Goal: Check status: Check status

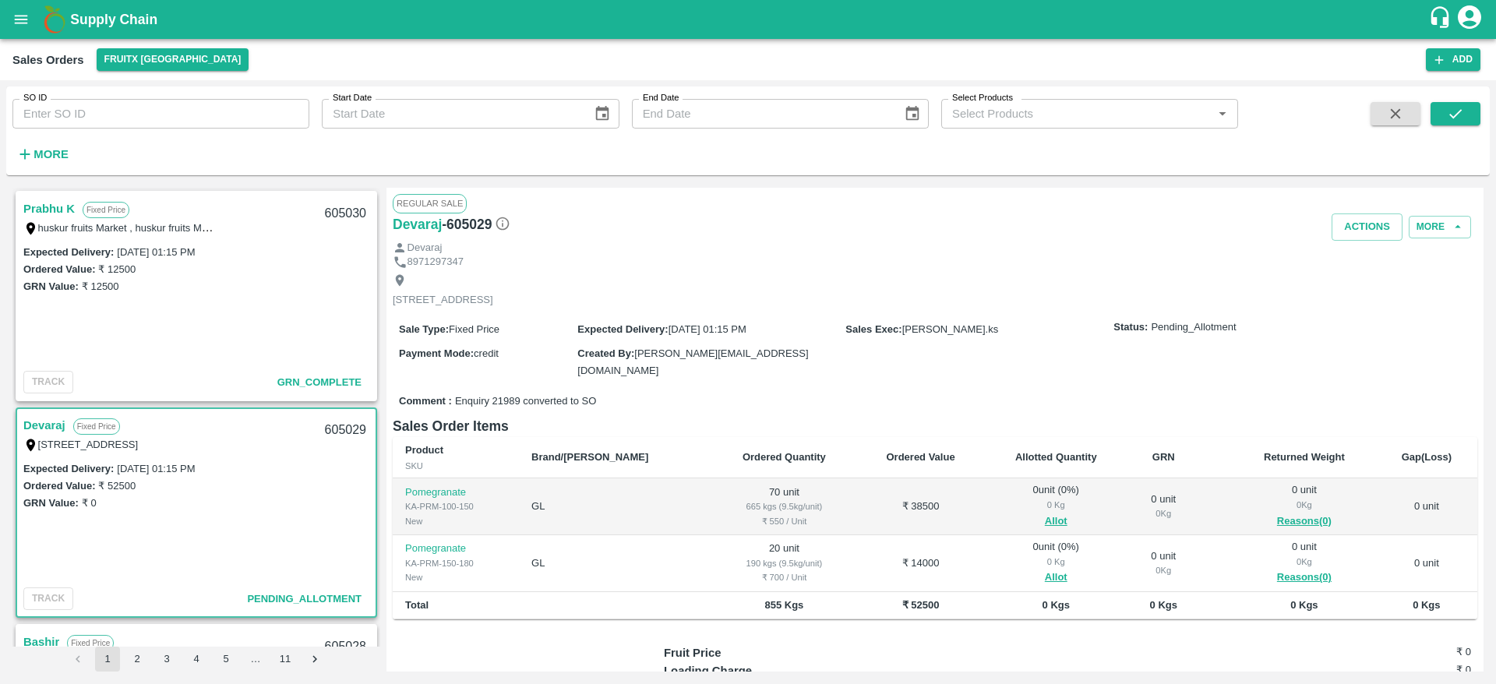
scroll to position [69, 0]
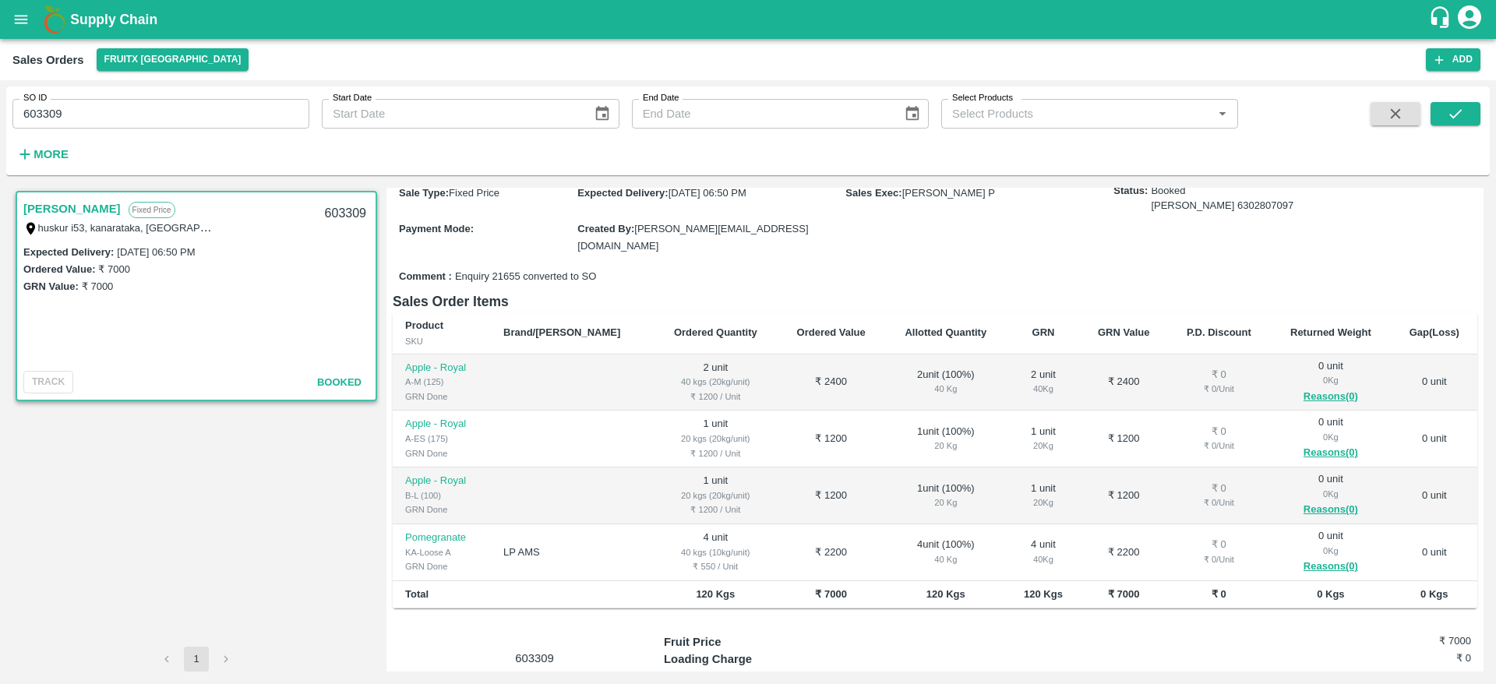
scroll to position [198, 0]
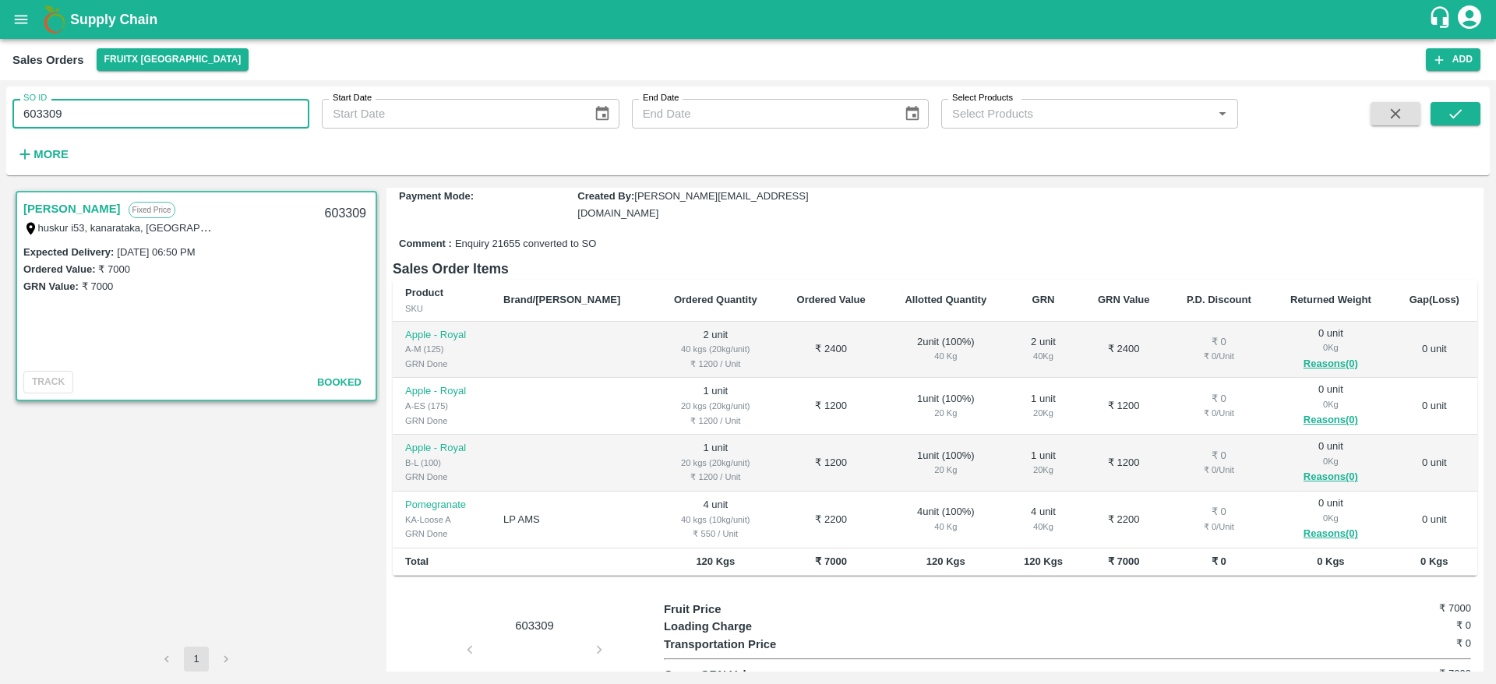
click at [231, 120] on input "603309" at bounding box center [160, 114] width 297 height 30
paste input "text"
click at [1470, 107] on button "submit" at bounding box center [1456, 113] width 50 height 23
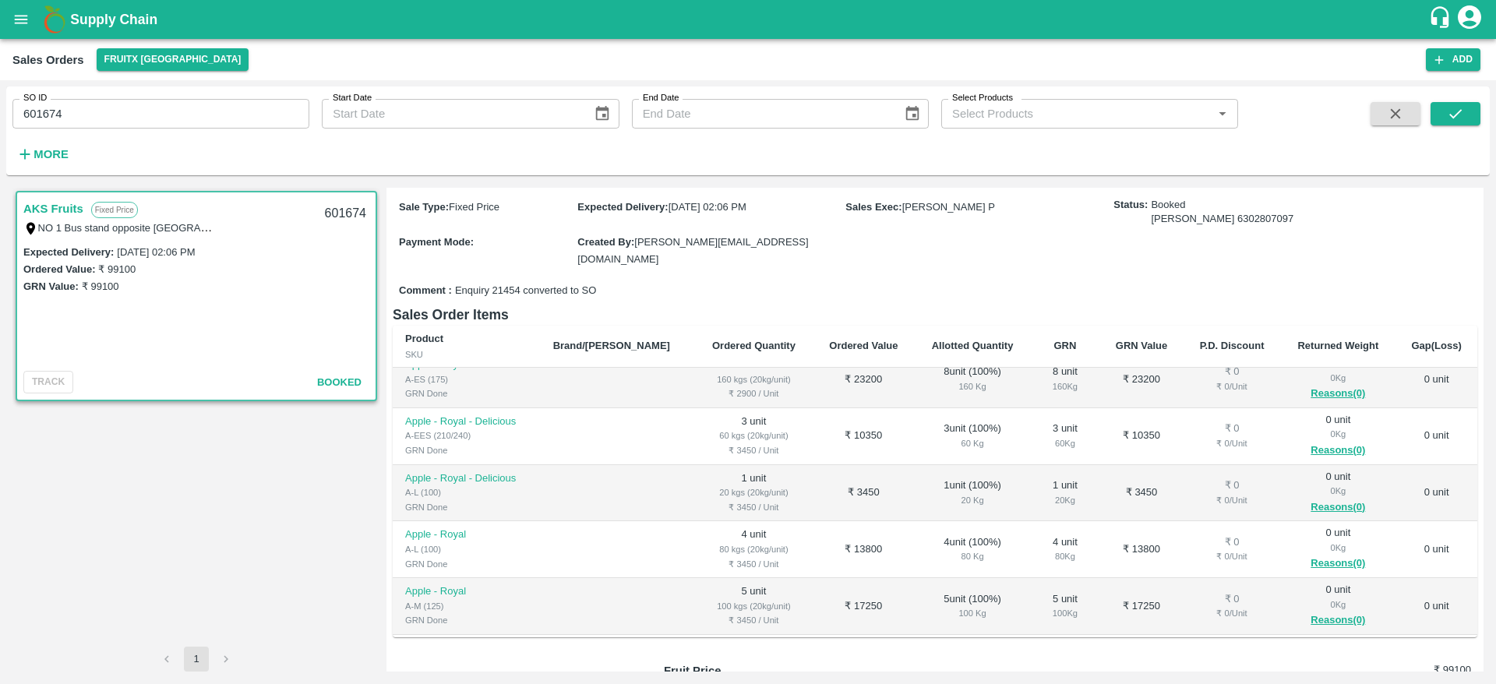
scroll to position [155, 0]
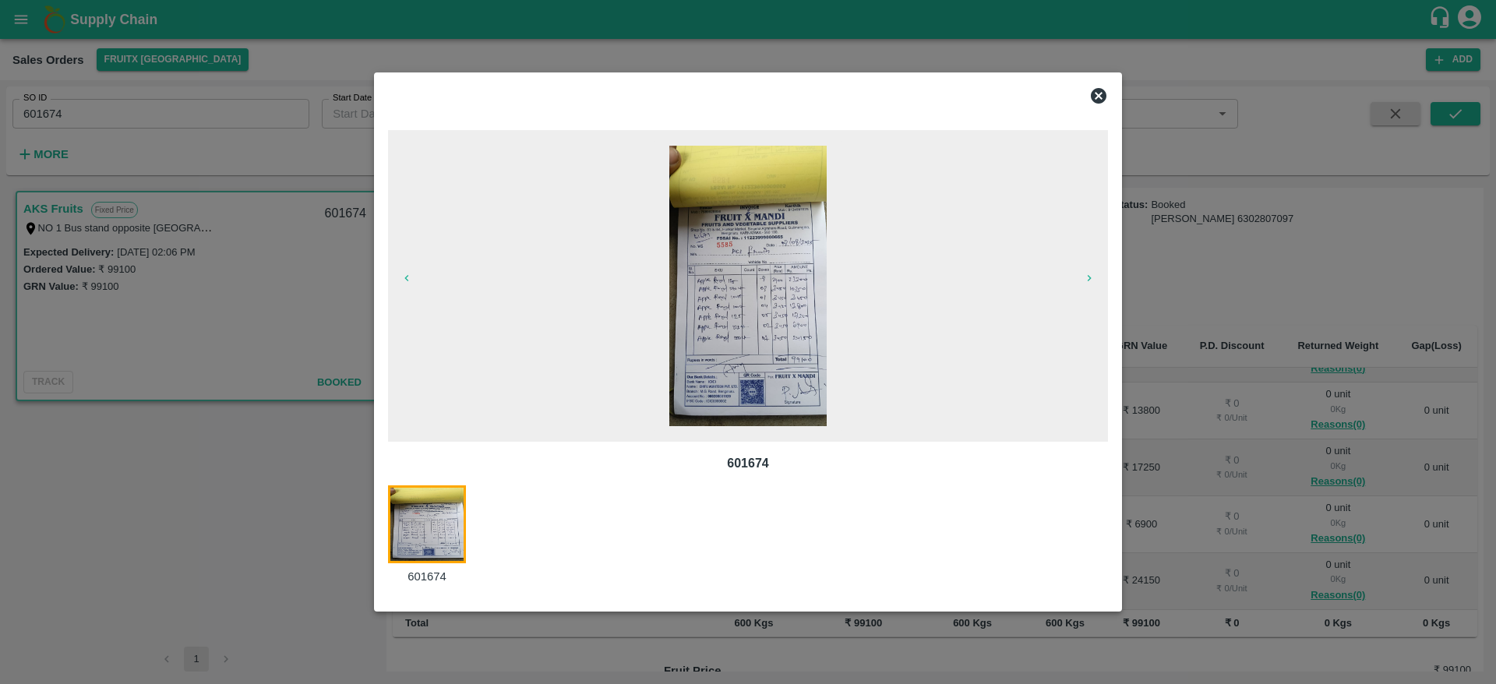
click at [1099, 91] on icon at bounding box center [1099, 96] width 16 height 16
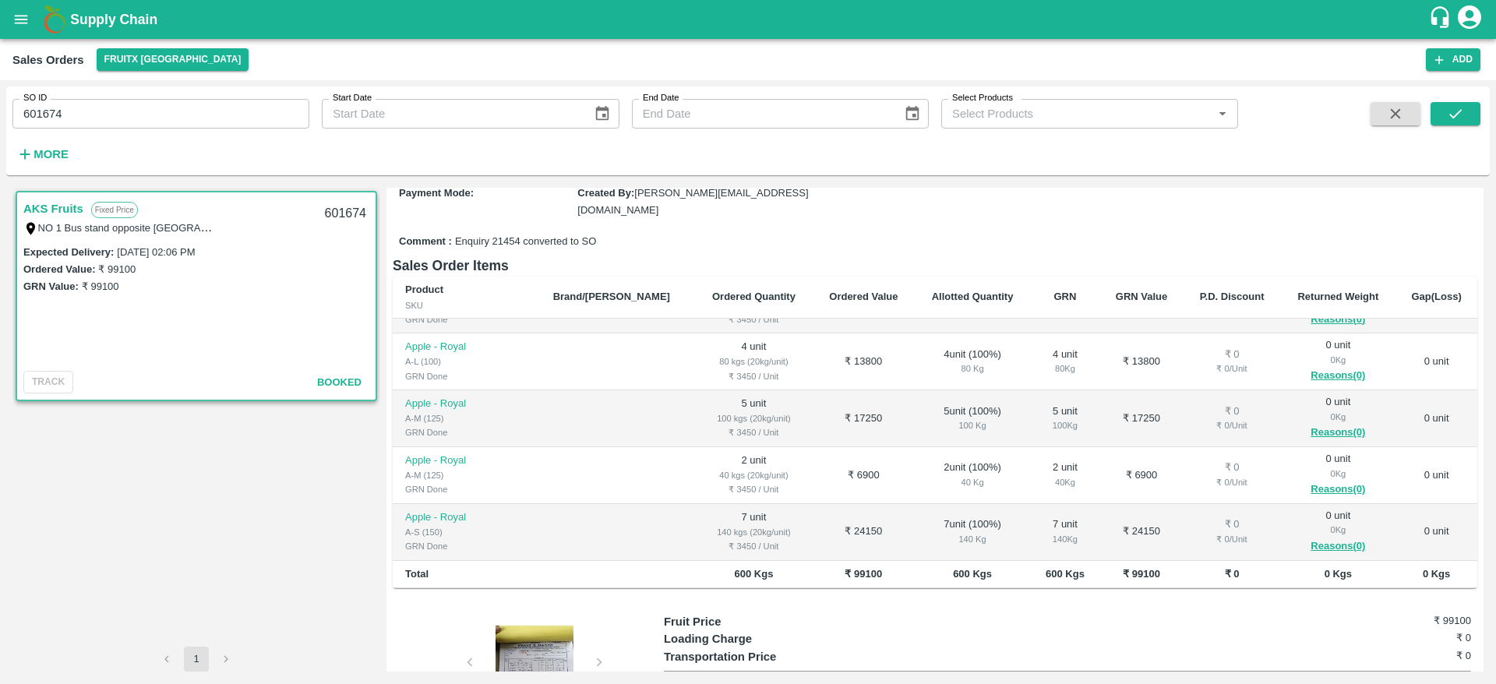
click at [206, 111] on input "601674" at bounding box center [160, 114] width 297 height 30
paste input "text"
click at [1448, 117] on icon "submit" at bounding box center [1455, 113] width 17 height 17
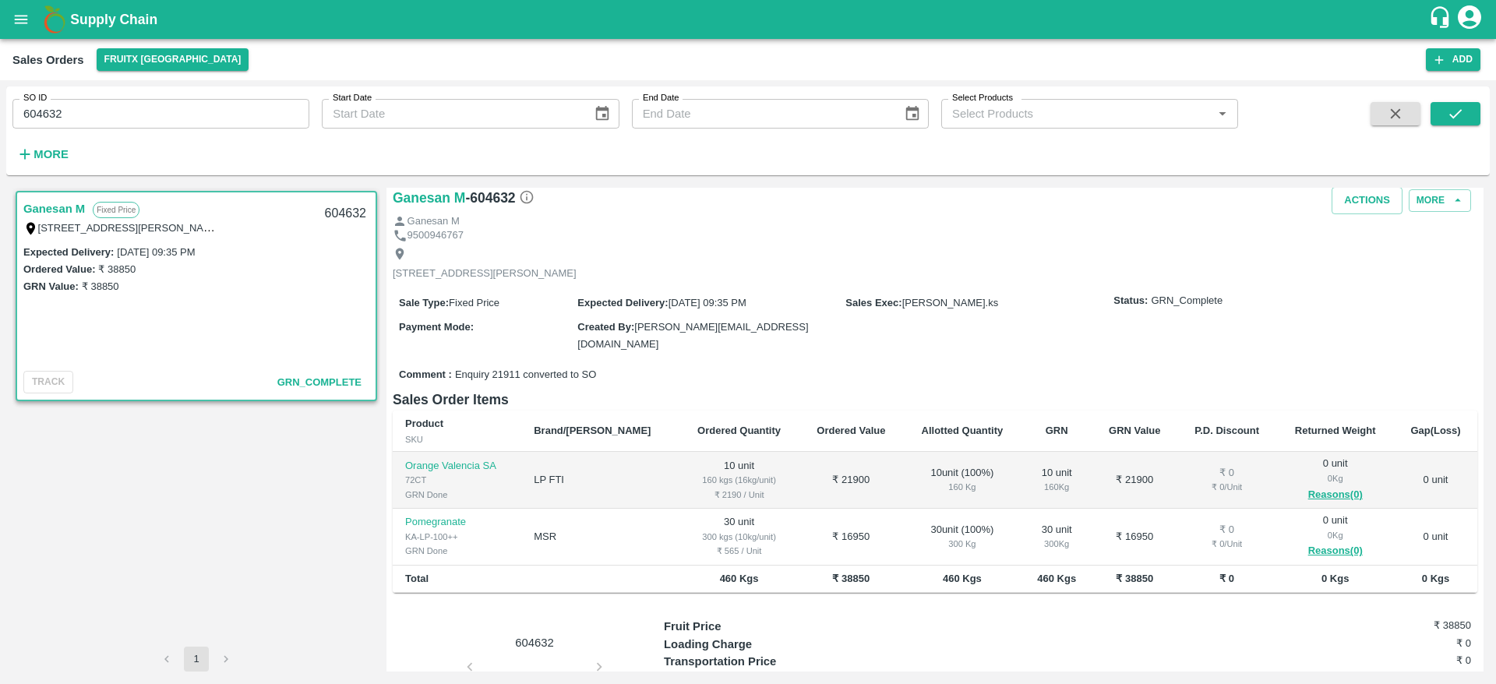
scroll to position [44, 0]
click at [903, 499] on td "10 unit ( 100 %) 160 Kg" at bounding box center [962, 478] width 118 height 57
click at [109, 119] on input "604632" at bounding box center [160, 114] width 297 height 30
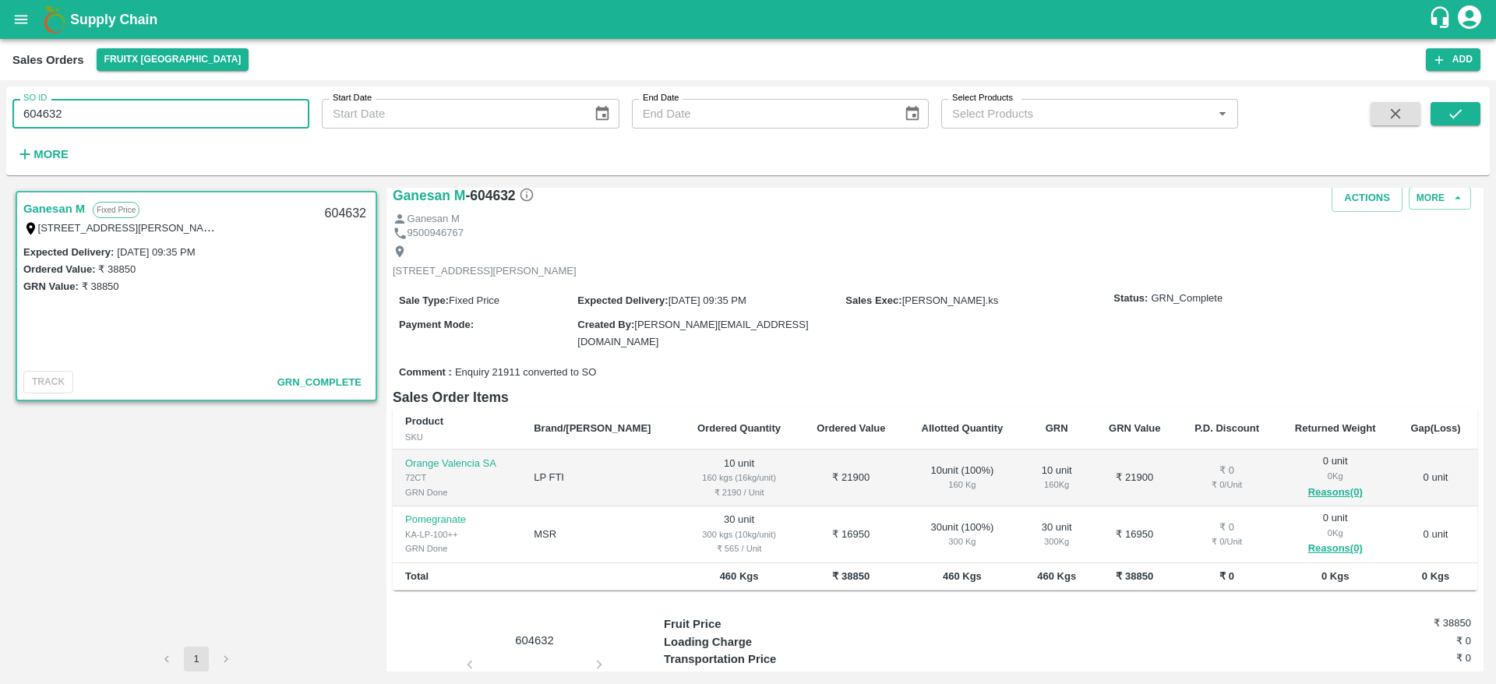
type input "604632"
type input "601664"
click at [1463, 119] on icon "submit" at bounding box center [1455, 113] width 17 height 17
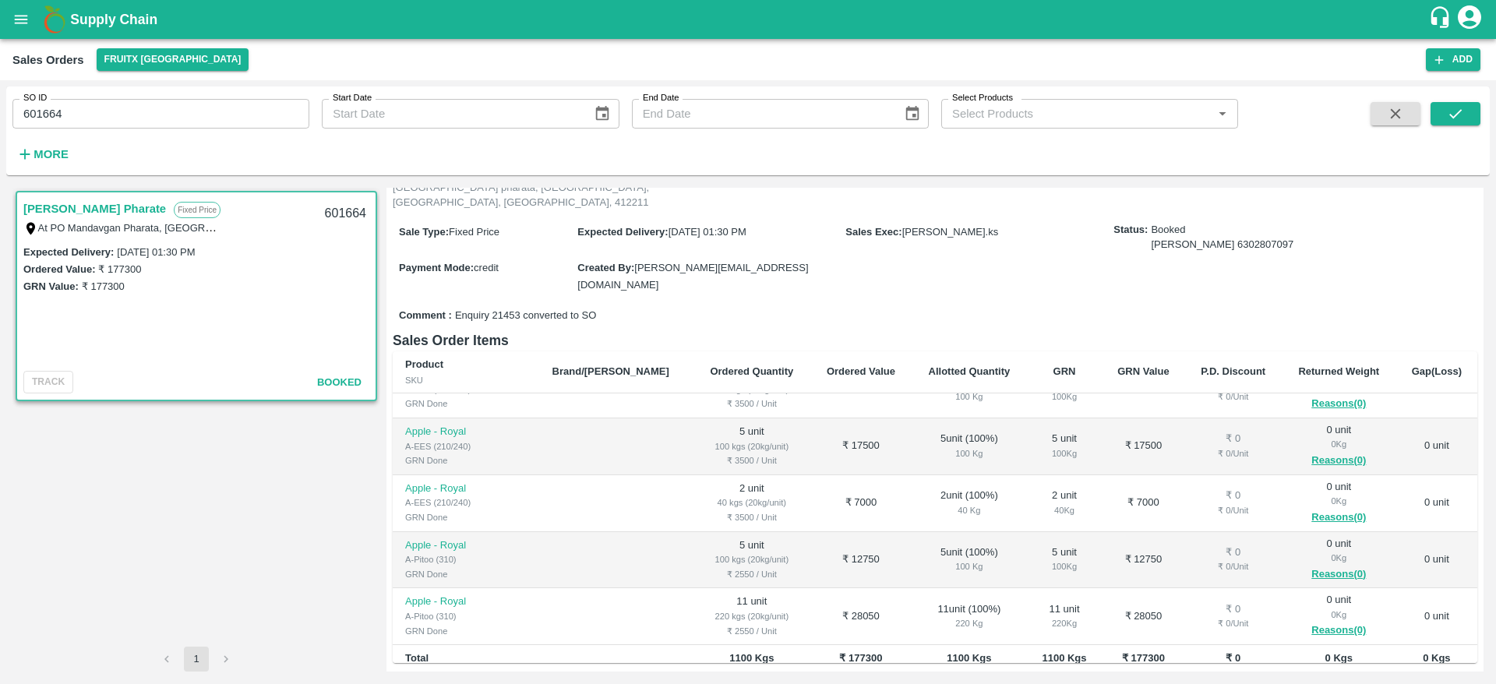
scroll to position [779, 0]
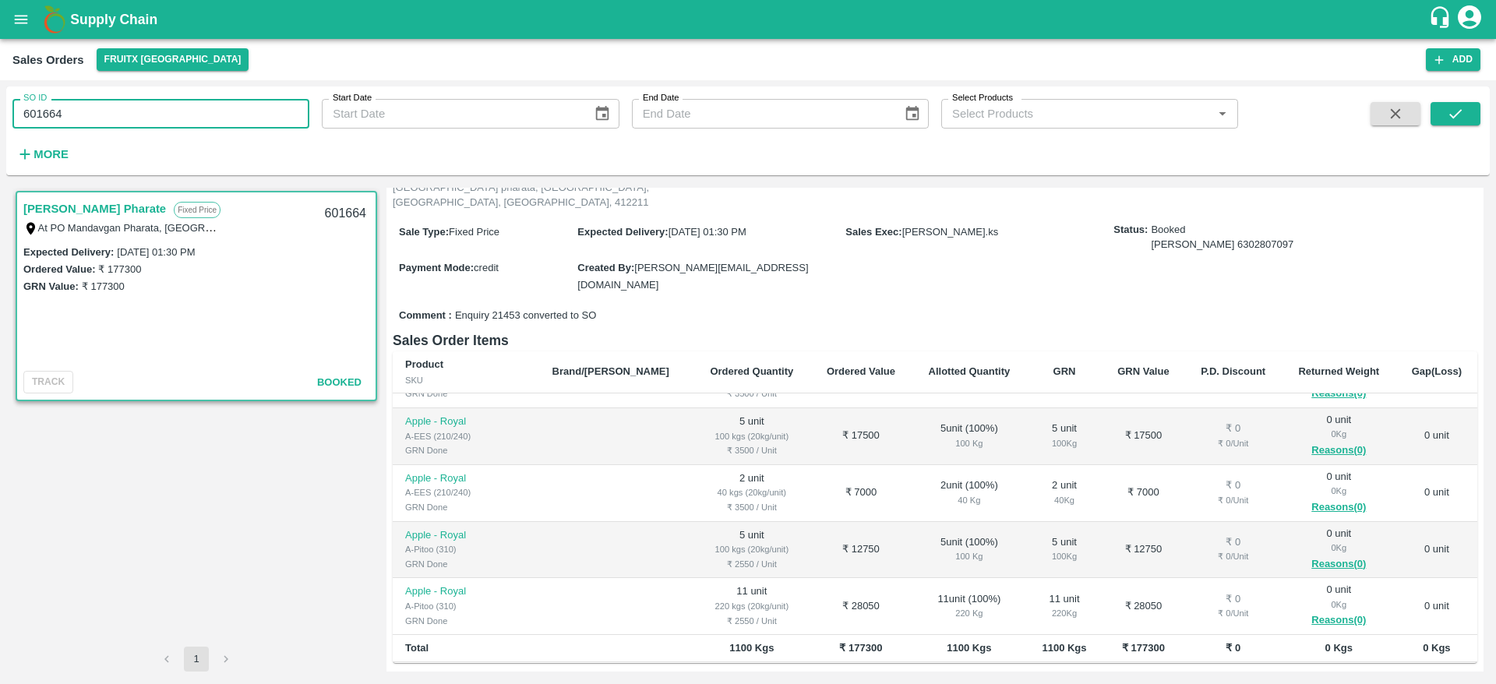
click at [200, 122] on input "601664" at bounding box center [160, 114] width 297 height 30
click at [1452, 101] on div "SO ID 601360 SO ID Start Date Start Date End Date End Date Select Products Sele…" at bounding box center [748, 131] width 1484 height 76
click at [1459, 112] on icon "submit" at bounding box center [1455, 113] width 12 height 9
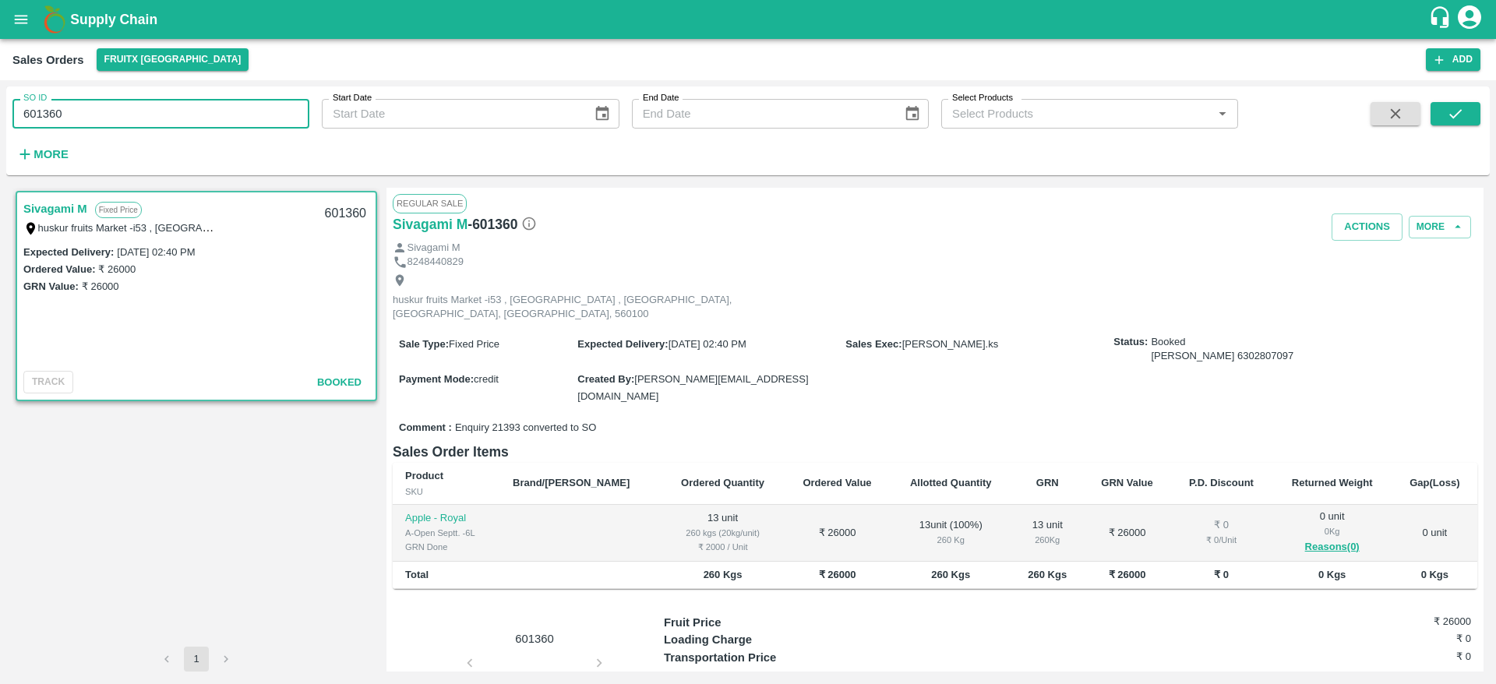
click at [205, 115] on input "601360" at bounding box center [160, 114] width 297 height 30
click at [1479, 114] on button "submit" at bounding box center [1456, 113] width 50 height 23
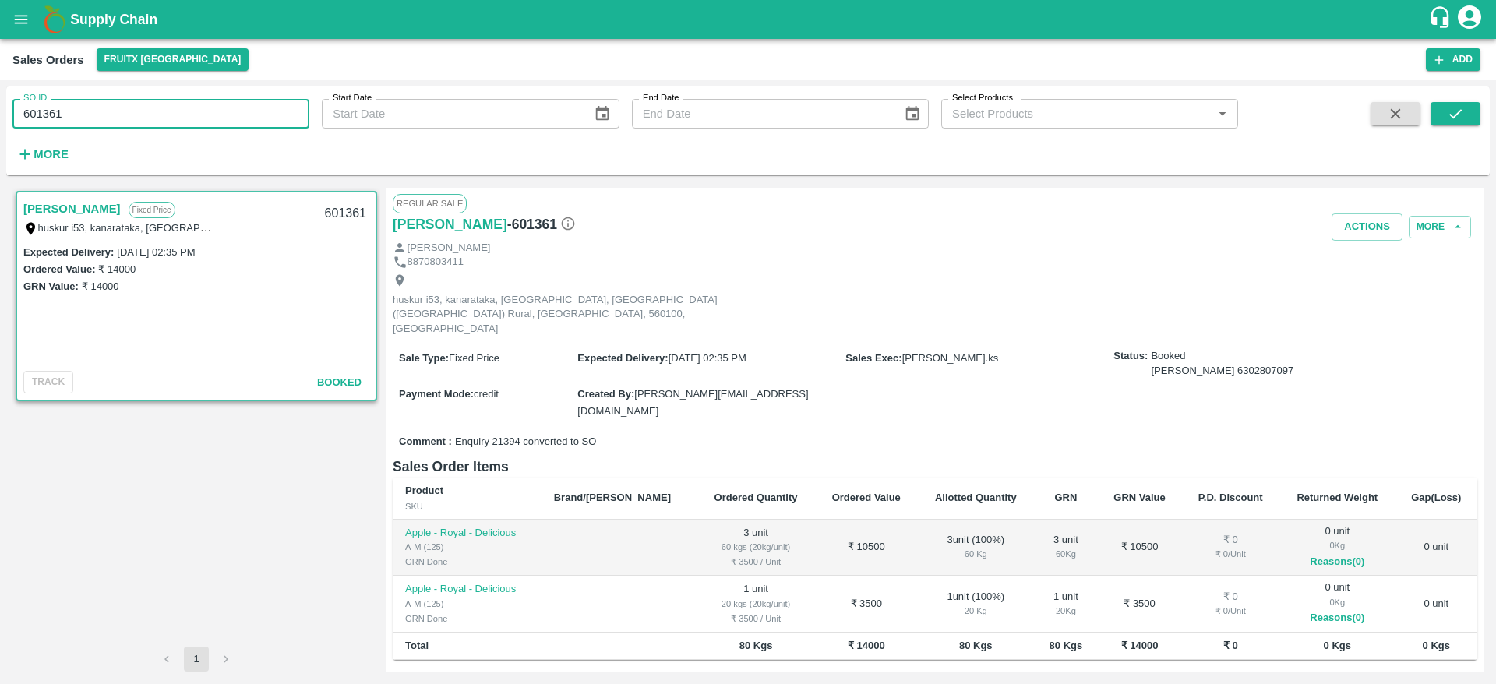
click at [139, 118] on input "601361" at bounding box center [160, 114] width 297 height 30
click at [1460, 106] on icon "submit" at bounding box center [1455, 113] width 17 height 17
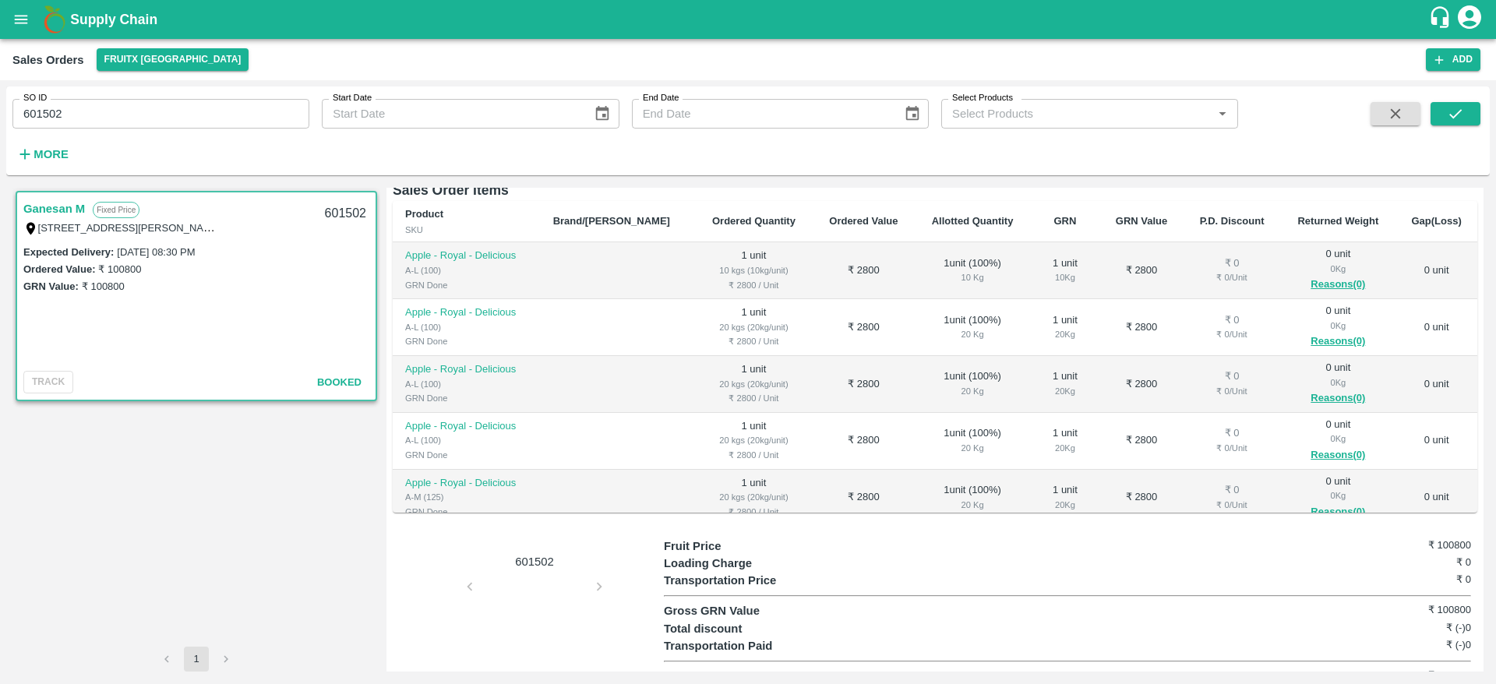
scroll to position [185, 0]
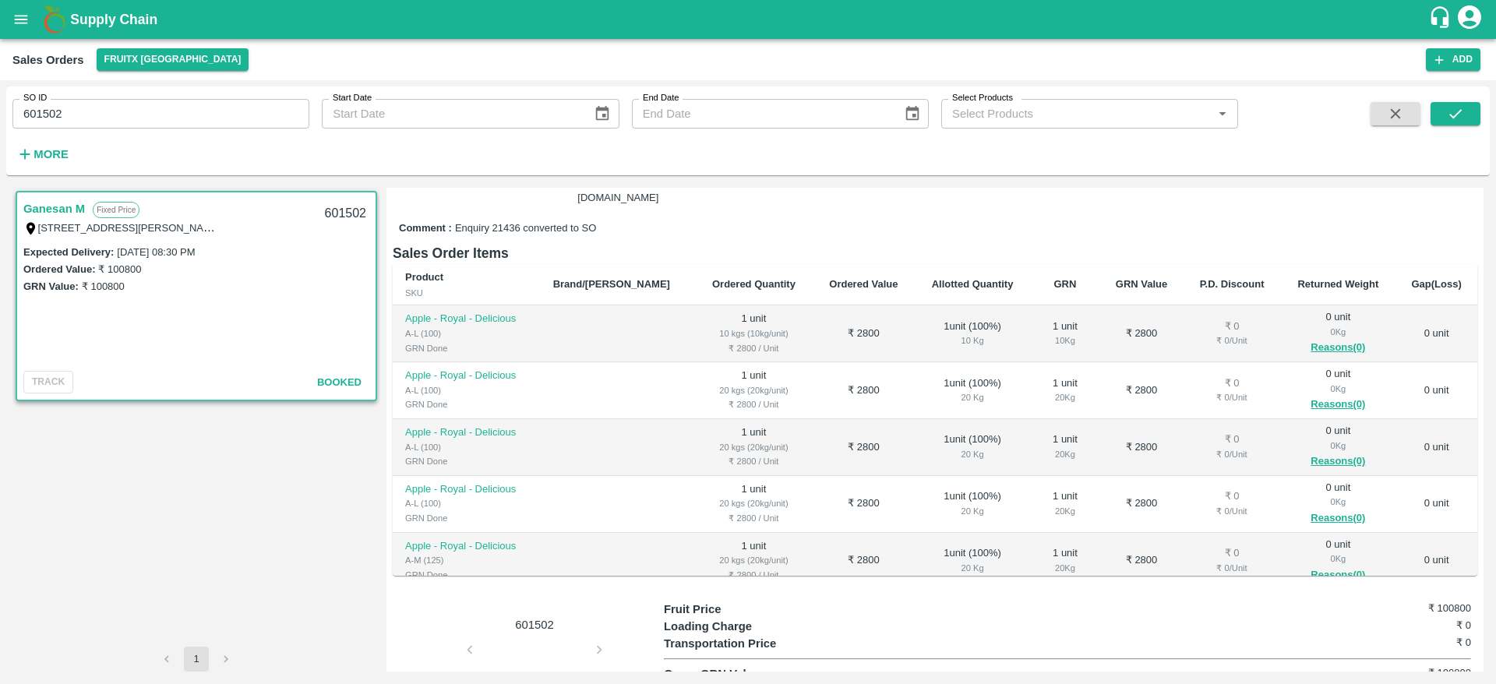
click at [763, 419] on td "1 unit 20 kgs (20kg/unit) ₹ 2800 / Unit" at bounding box center [754, 447] width 118 height 57
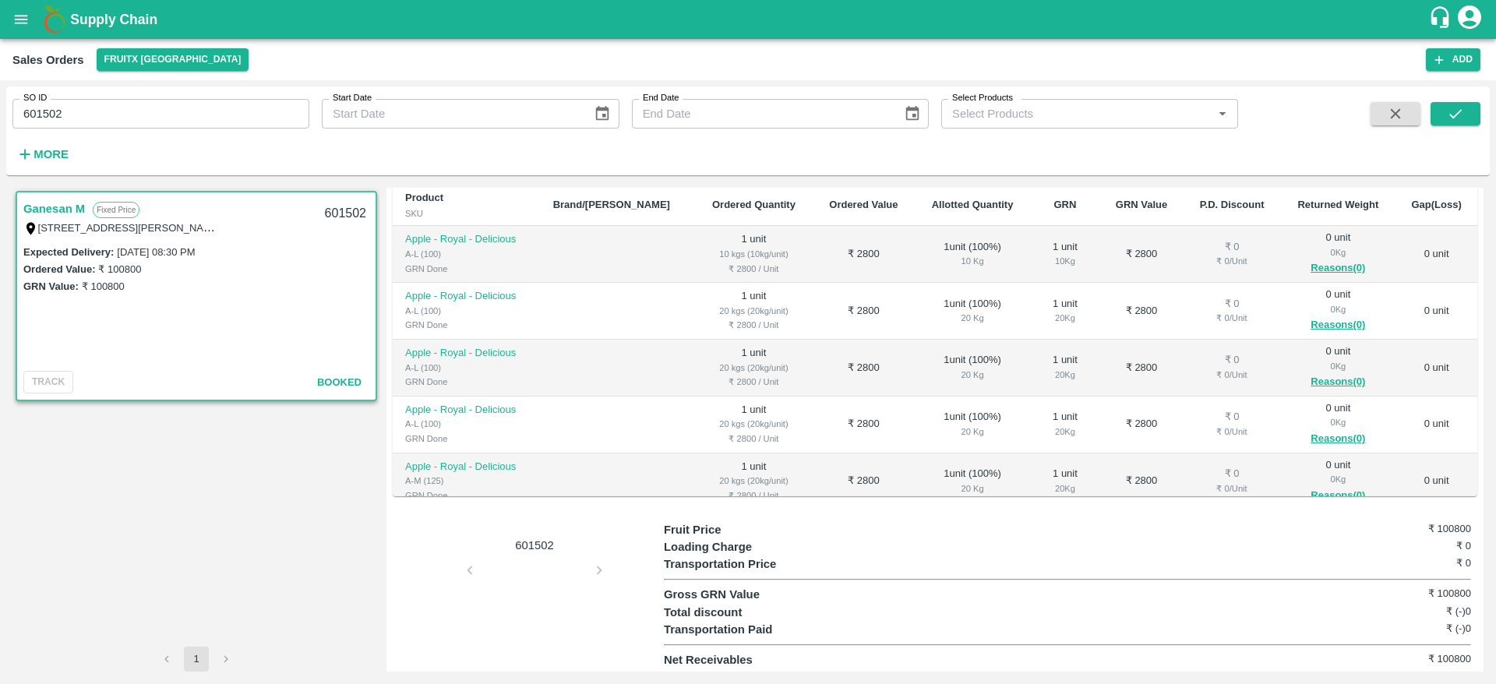
scroll to position [204, 0]
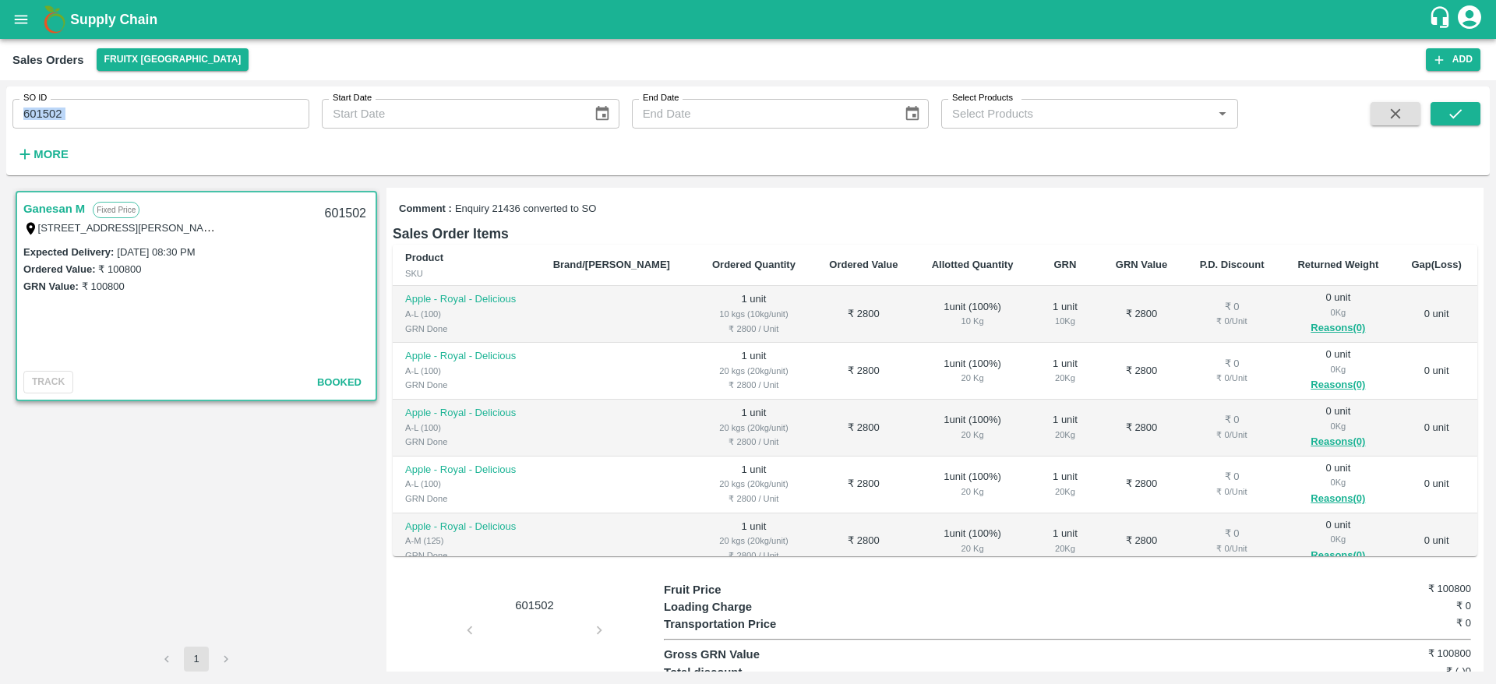
click at [135, 126] on div "SO ID 601502 SO ID Start Date Start Date End Date End Date Select Products Sele…" at bounding box center [619, 126] width 1238 height 81
click at [135, 126] on input "601502" at bounding box center [160, 114] width 297 height 30
paste input "text"
click at [1437, 108] on button "submit" at bounding box center [1456, 113] width 50 height 23
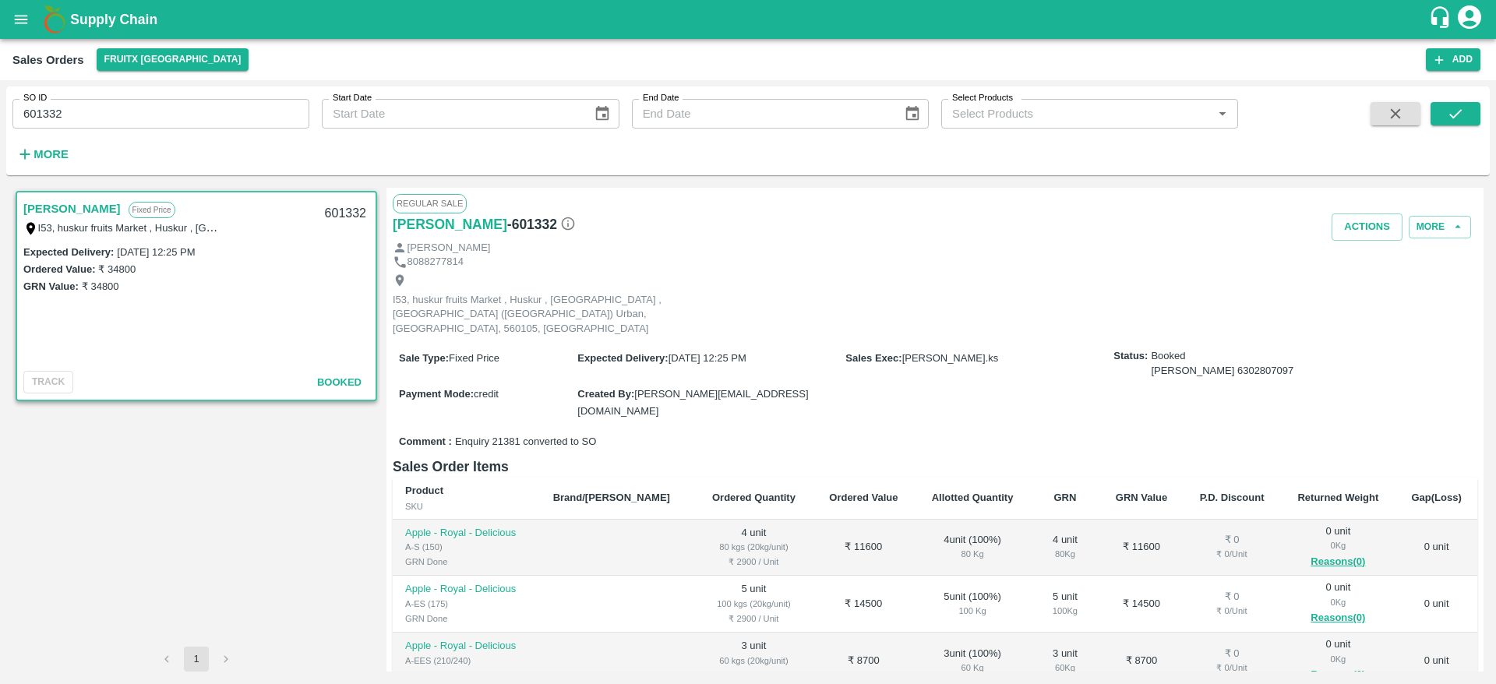
scroll to position [132, 0]
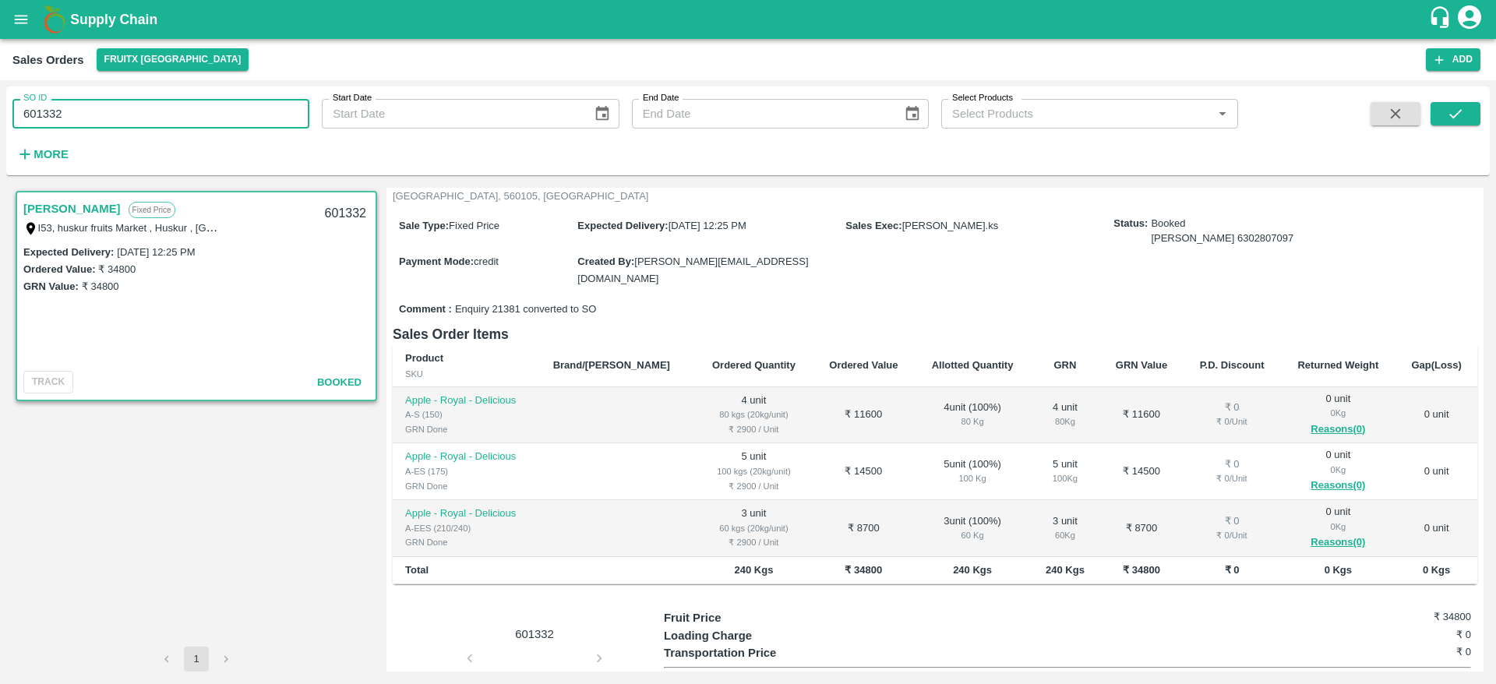
click at [125, 113] on input "601332" at bounding box center [160, 114] width 297 height 30
click at [1456, 114] on icon "submit" at bounding box center [1455, 113] width 17 height 17
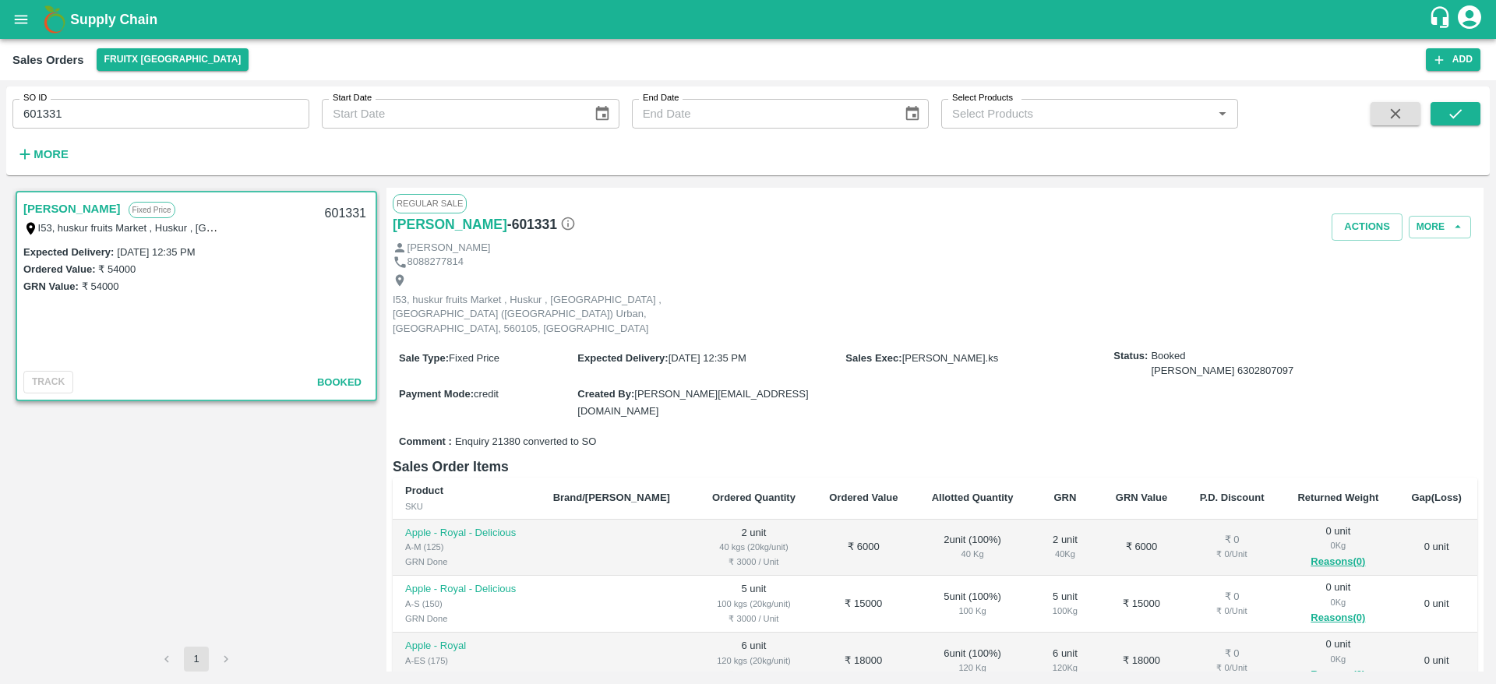
scroll to position [109, 0]
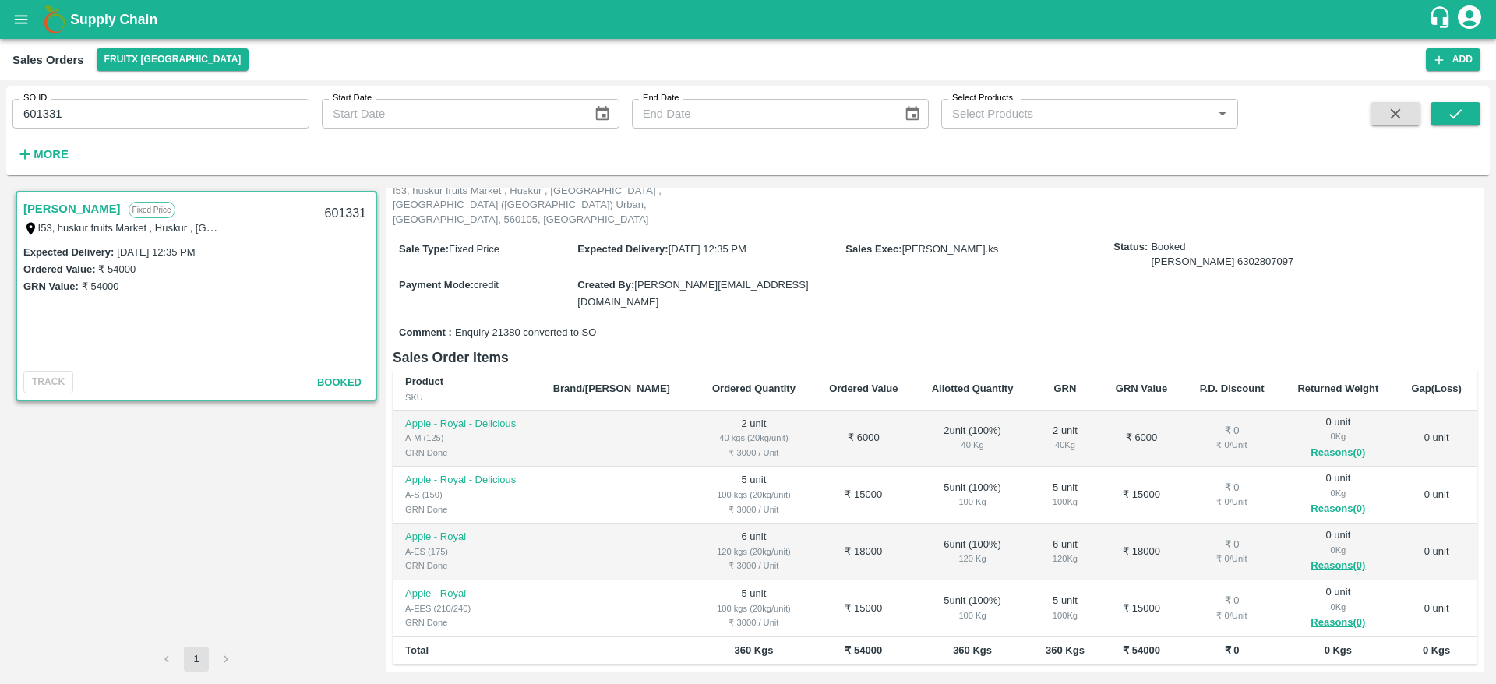
click at [147, 117] on input "601331" at bounding box center [160, 114] width 297 height 30
paste input "text"
click at [1450, 111] on icon "submit" at bounding box center [1455, 113] width 17 height 17
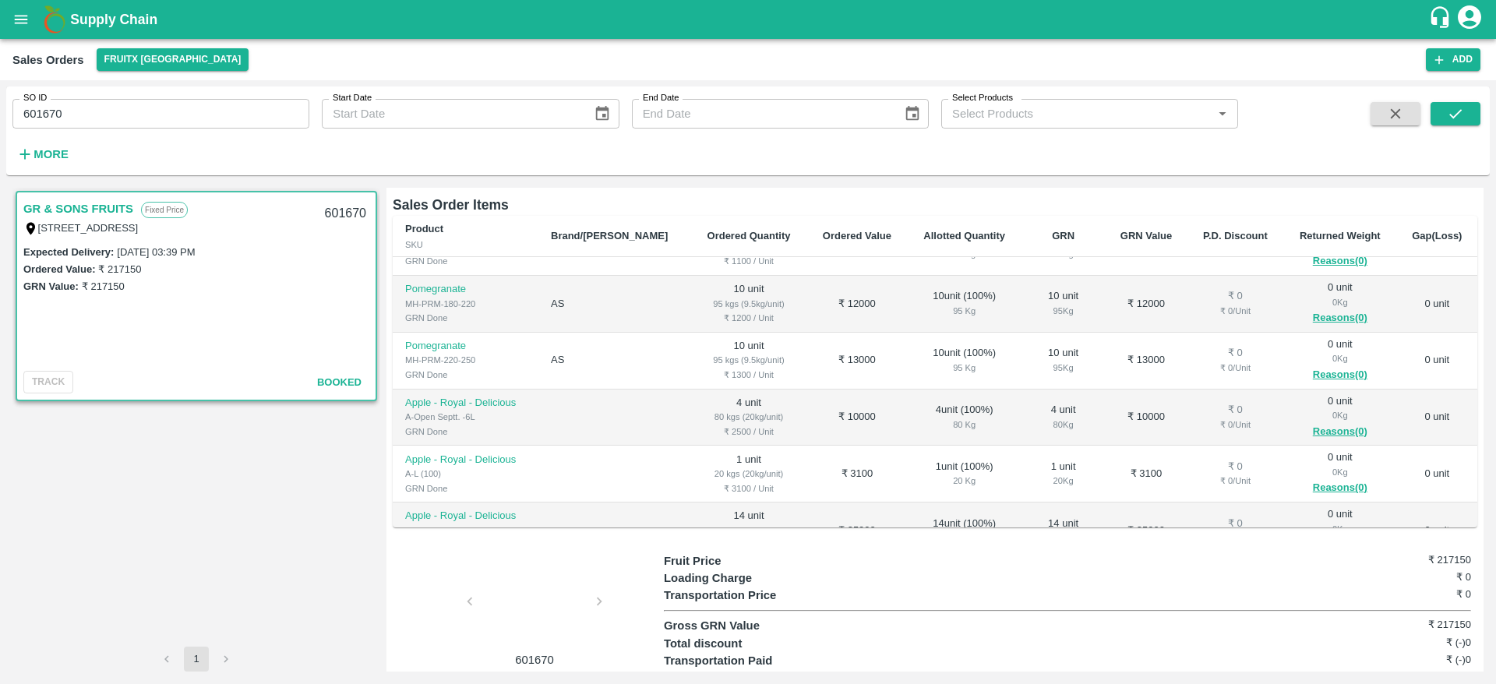
scroll to position [94, 0]
click at [227, 122] on input "601670" at bounding box center [160, 114] width 297 height 30
click at [1454, 115] on icon "submit" at bounding box center [1455, 113] width 17 height 17
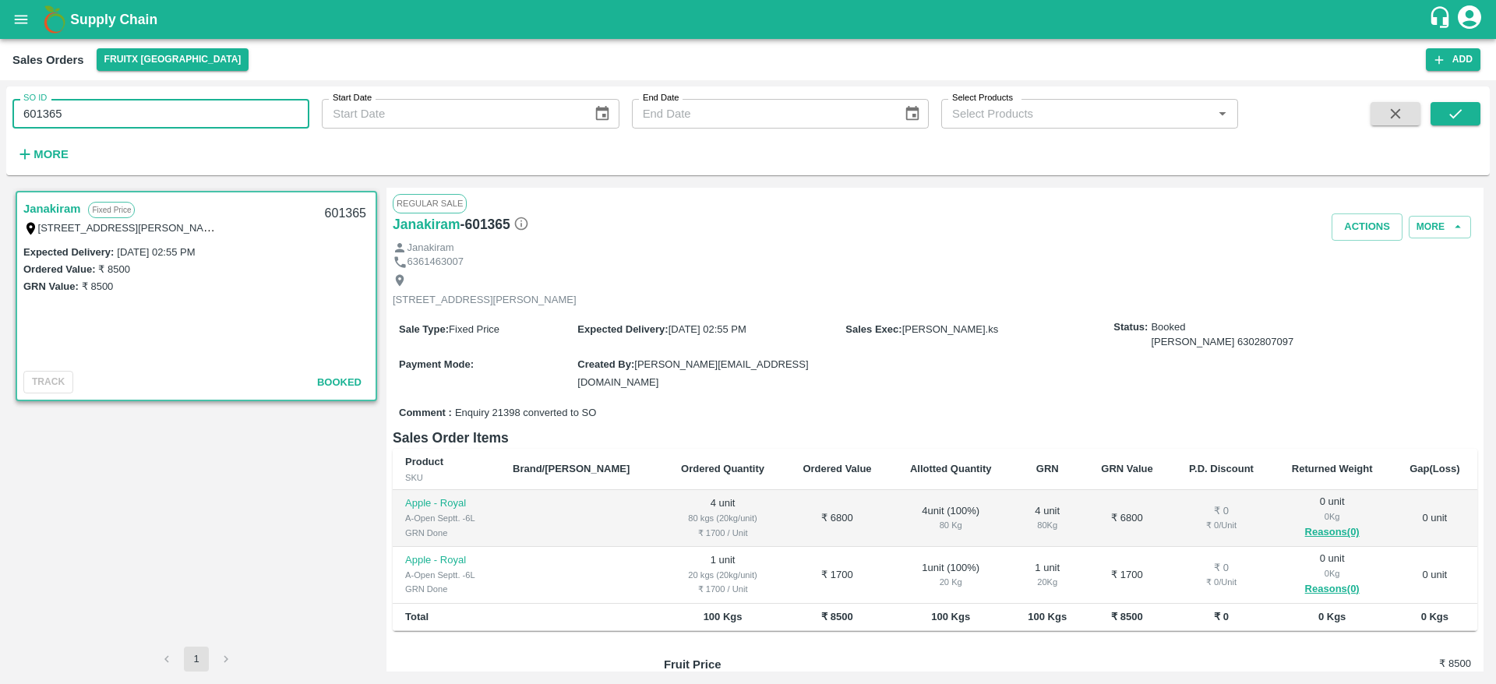
click at [117, 116] on input "601365" at bounding box center [160, 114] width 297 height 30
click at [1452, 123] on button "submit" at bounding box center [1456, 113] width 50 height 23
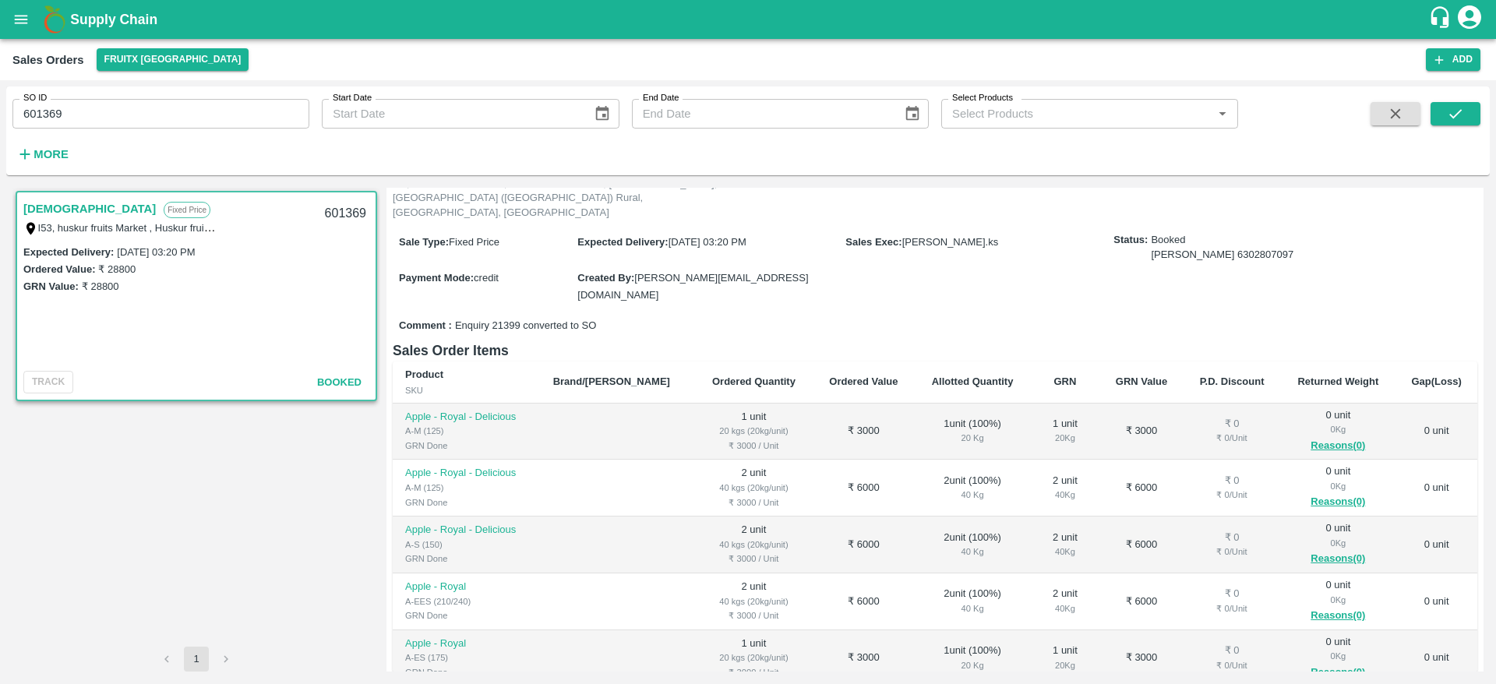
scroll to position [98, 0]
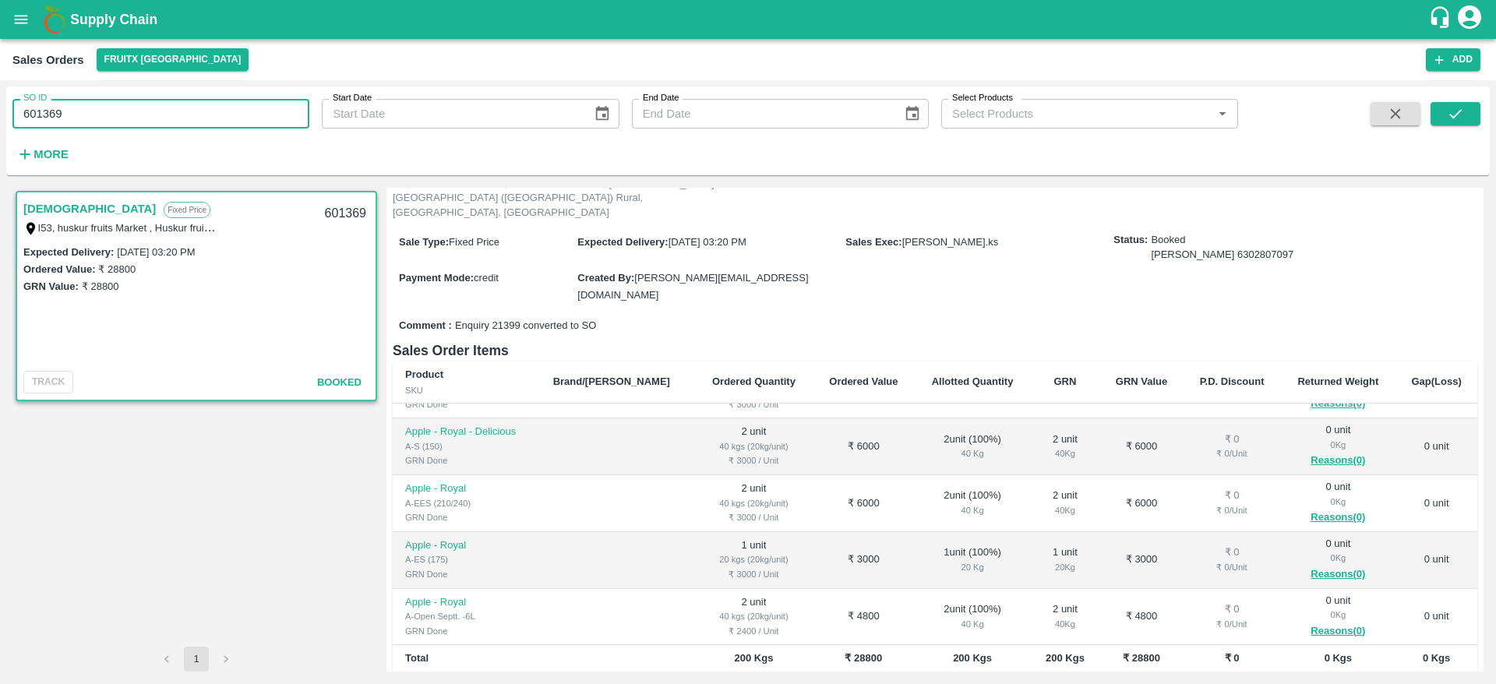
click at [101, 113] on input "601369" at bounding box center [160, 114] width 297 height 30
type input "601234"
click at [1459, 122] on icon "submit" at bounding box center [1455, 113] width 17 height 17
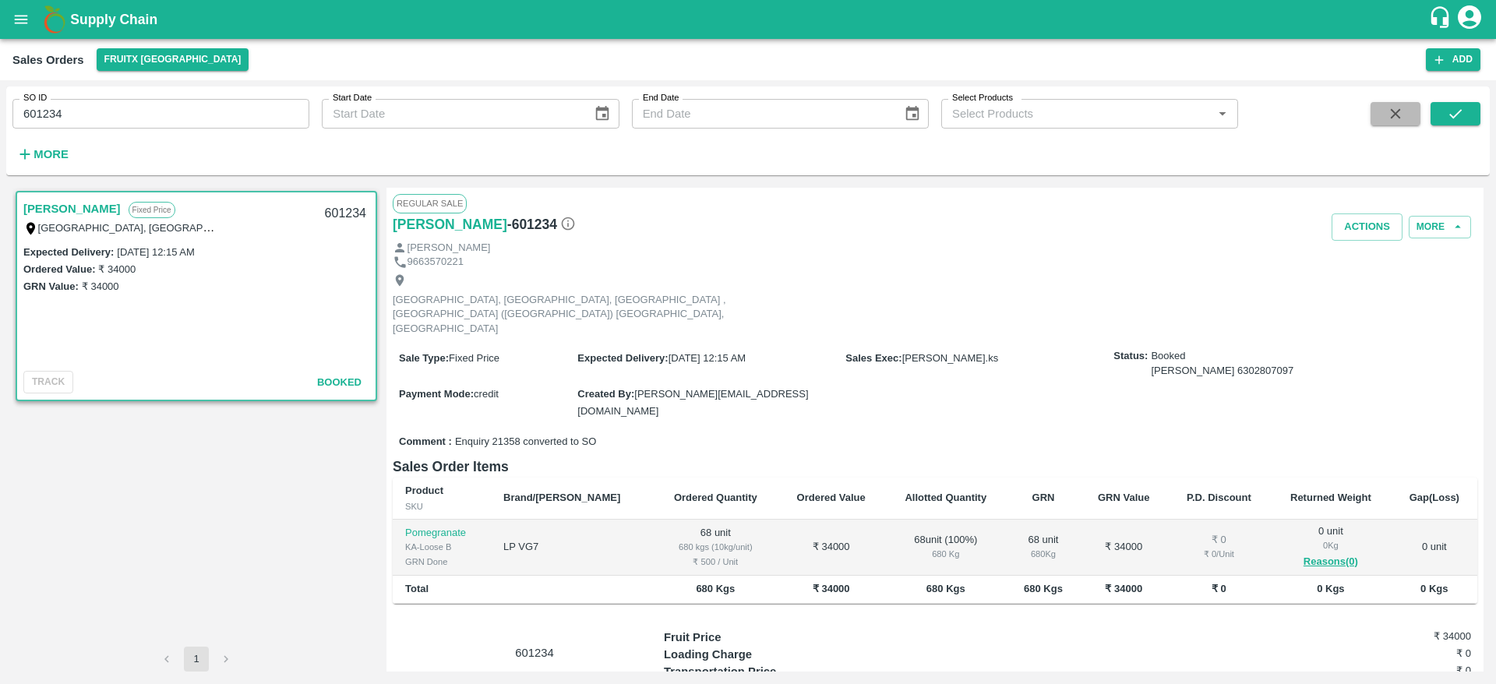
click at [1381, 110] on button "button" at bounding box center [1396, 113] width 50 height 23
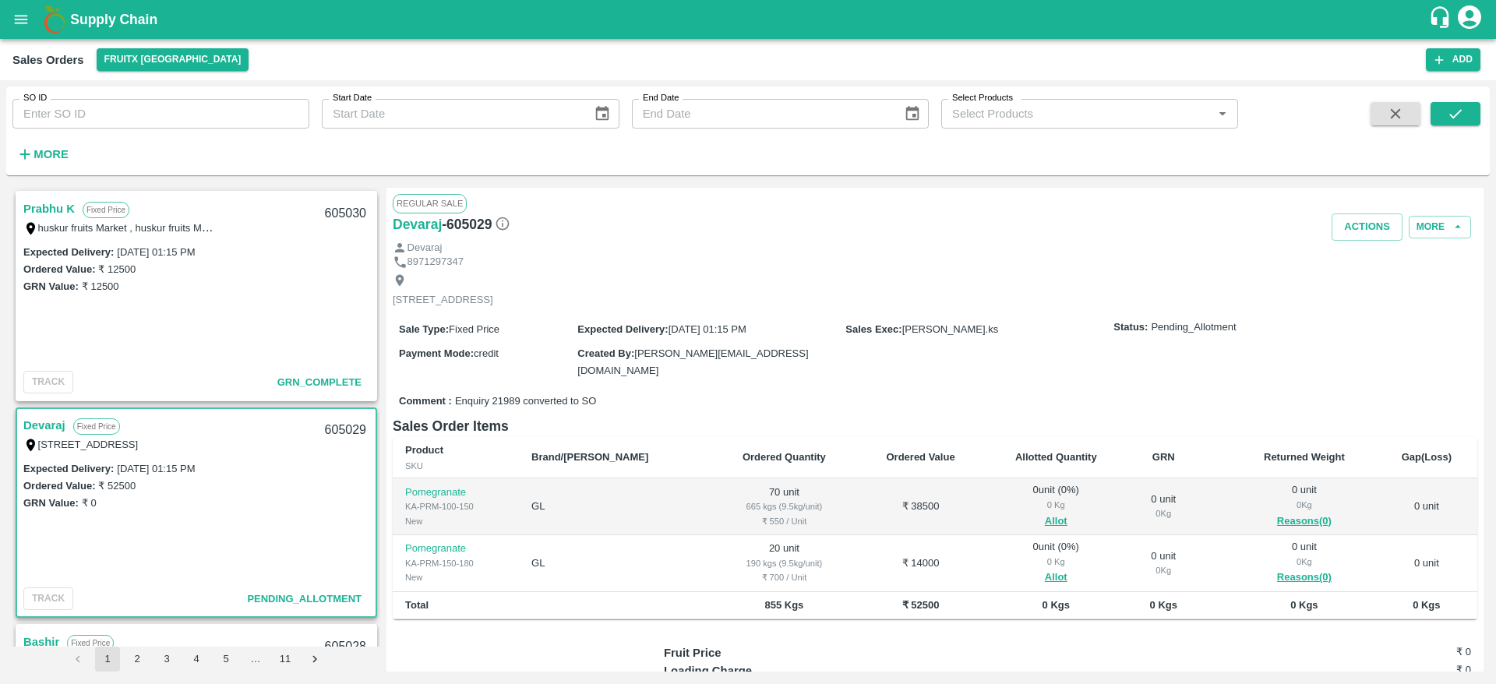
scroll to position [69, 0]
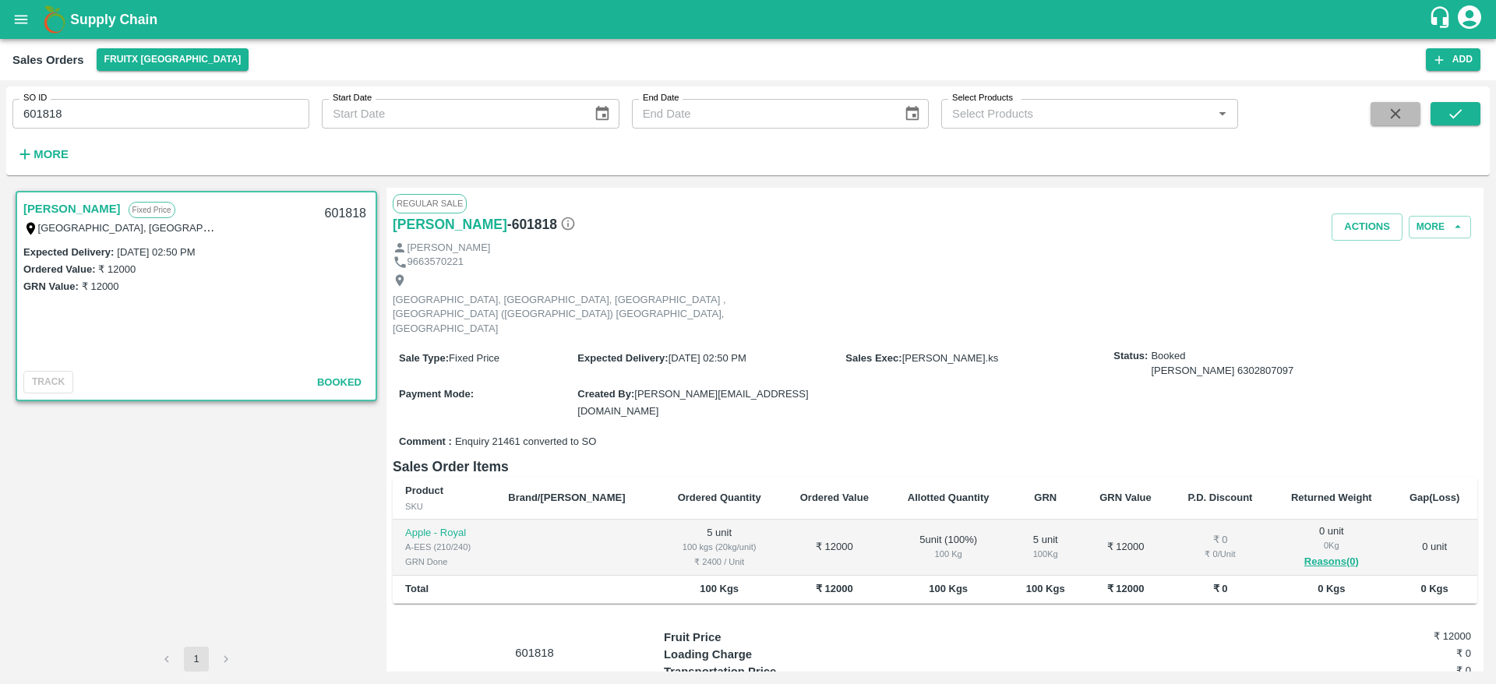
click at [1393, 120] on icon "button" at bounding box center [1395, 113] width 17 height 17
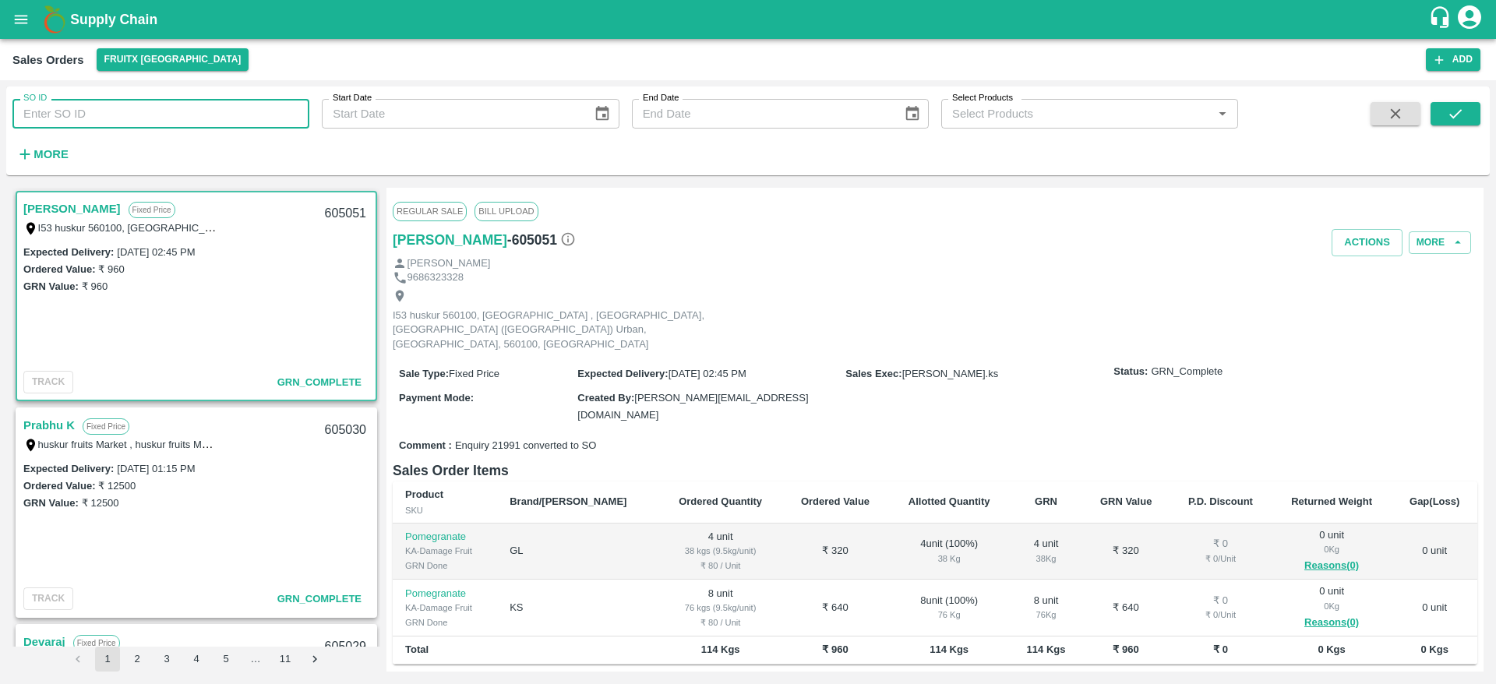
click at [131, 108] on input "SO ID" at bounding box center [160, 114] width 297 height 30
click at [1458, 118] on icon "submit" at bounding box center [1455, 113] width 17 height 17
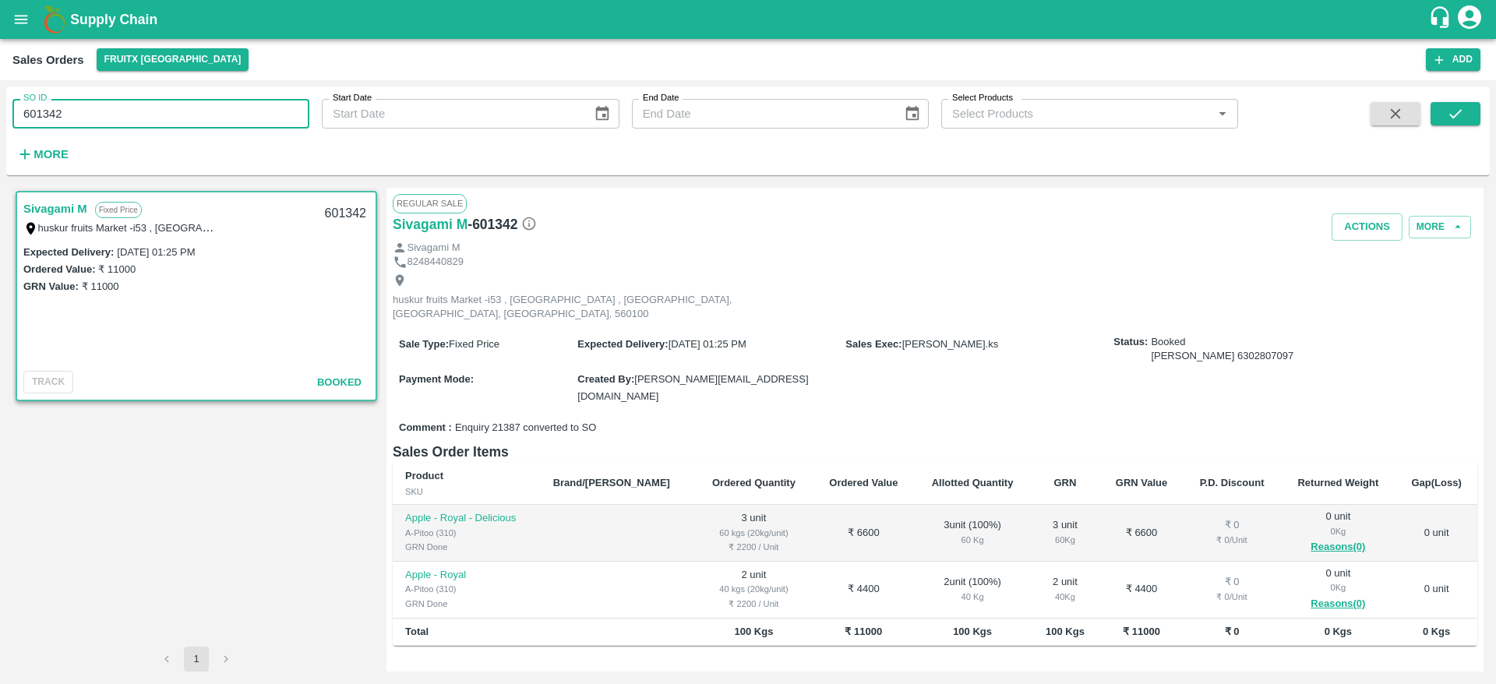
click at [183, 111] on input "601342" at bounding box center [160, 114] width 297 height 30
click at [1447, 108] on icon "submit" at bounding box center [1455, 113] width 17 height 17
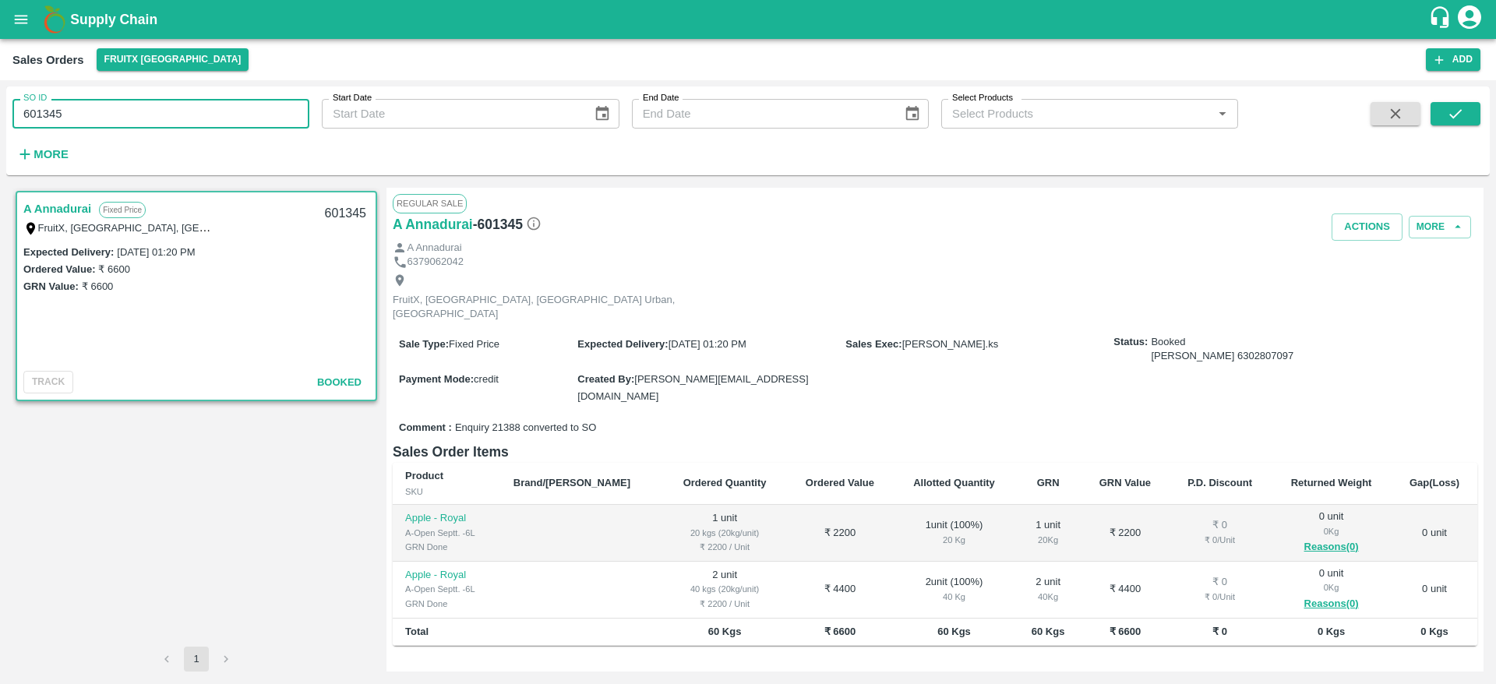
click at [111, 122] on input "601345" at bounding box center [160, 114] width 297 height 30
click at [1438, 110] on button "submit" at bounding box center [1456, 113] width 50 height 23
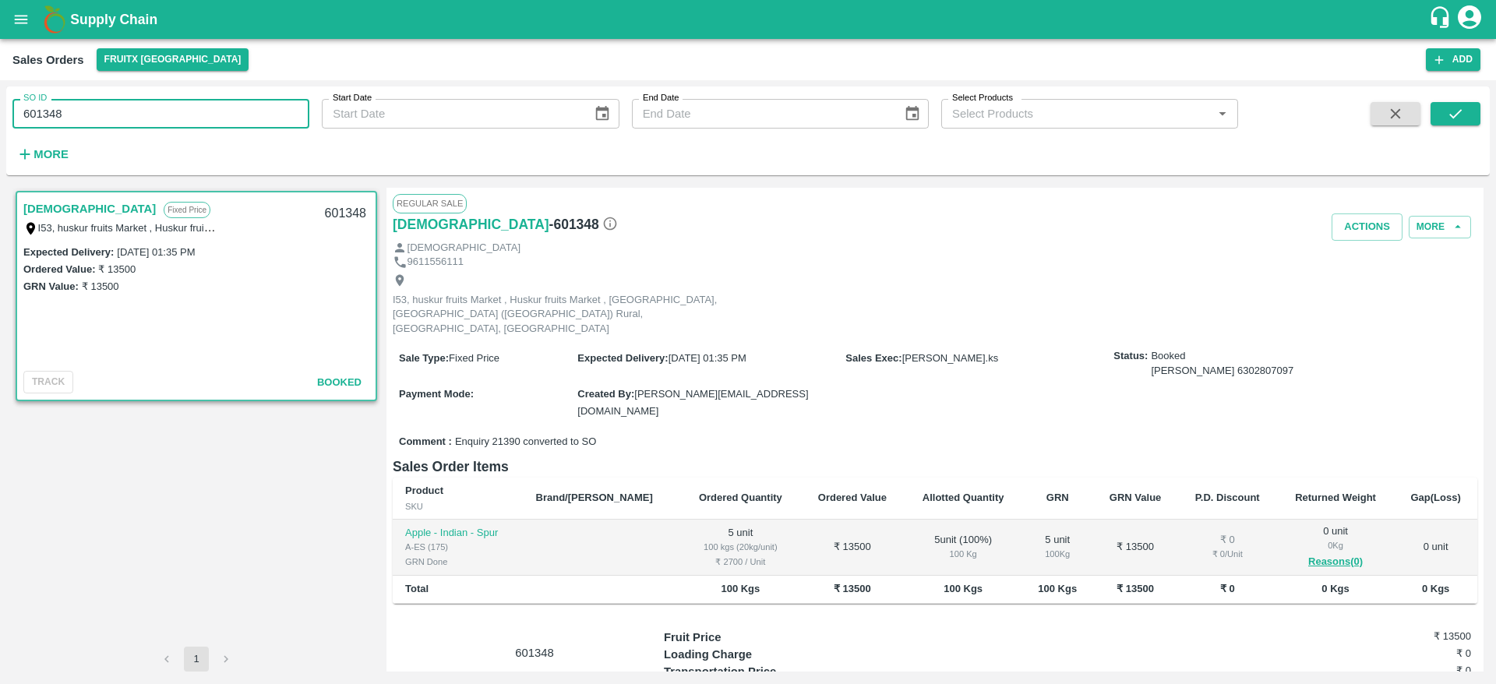
click at [104, 104] on input "601348" at bounding box center [160, 114] width 297 height 30
type input "601299"
click at [1467, 111] on button "submit" at bounding box center [1456, 113] width 50 height 23
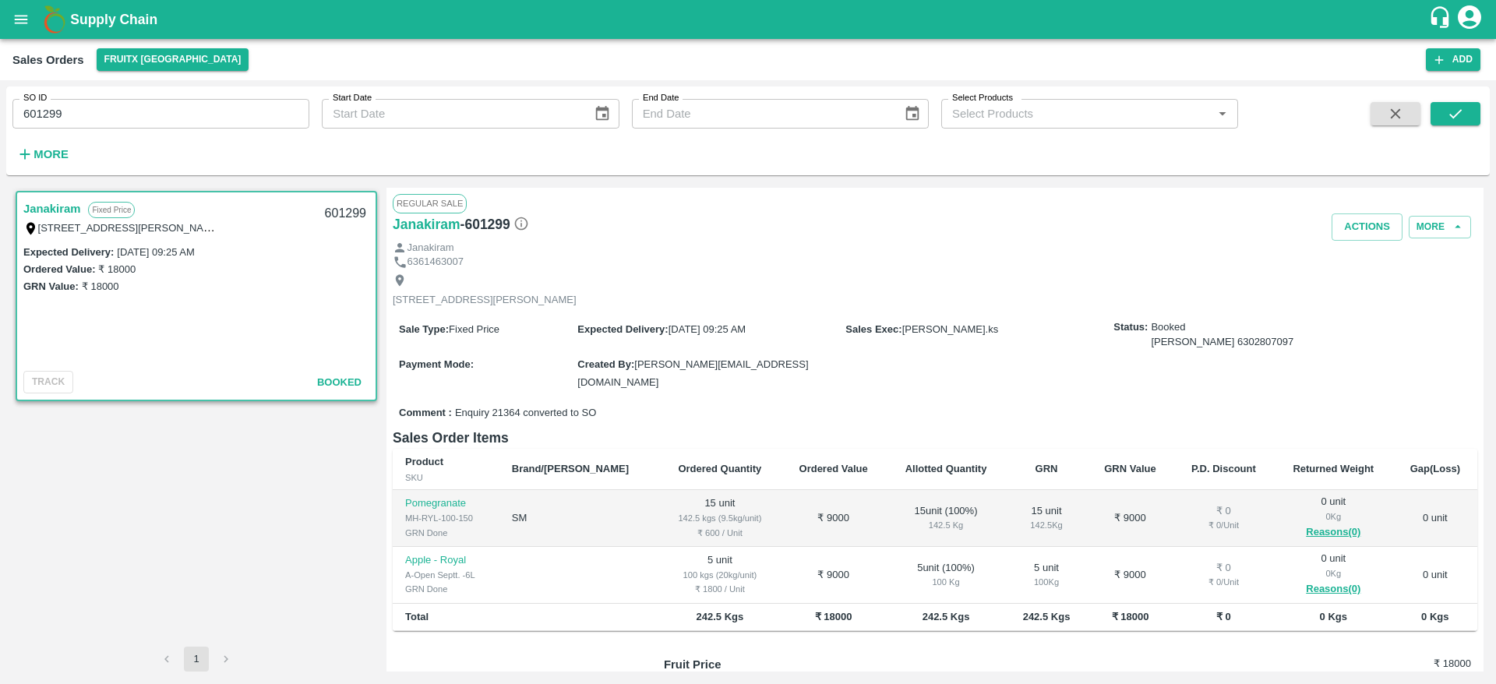
click at [142, 108] on input "601299" at bounding box center [160, 114] width 297 height 30
paste input "text"
click at [1457, 113] on icon "submit" at bounding box center [1455, 113] width 12 height 9
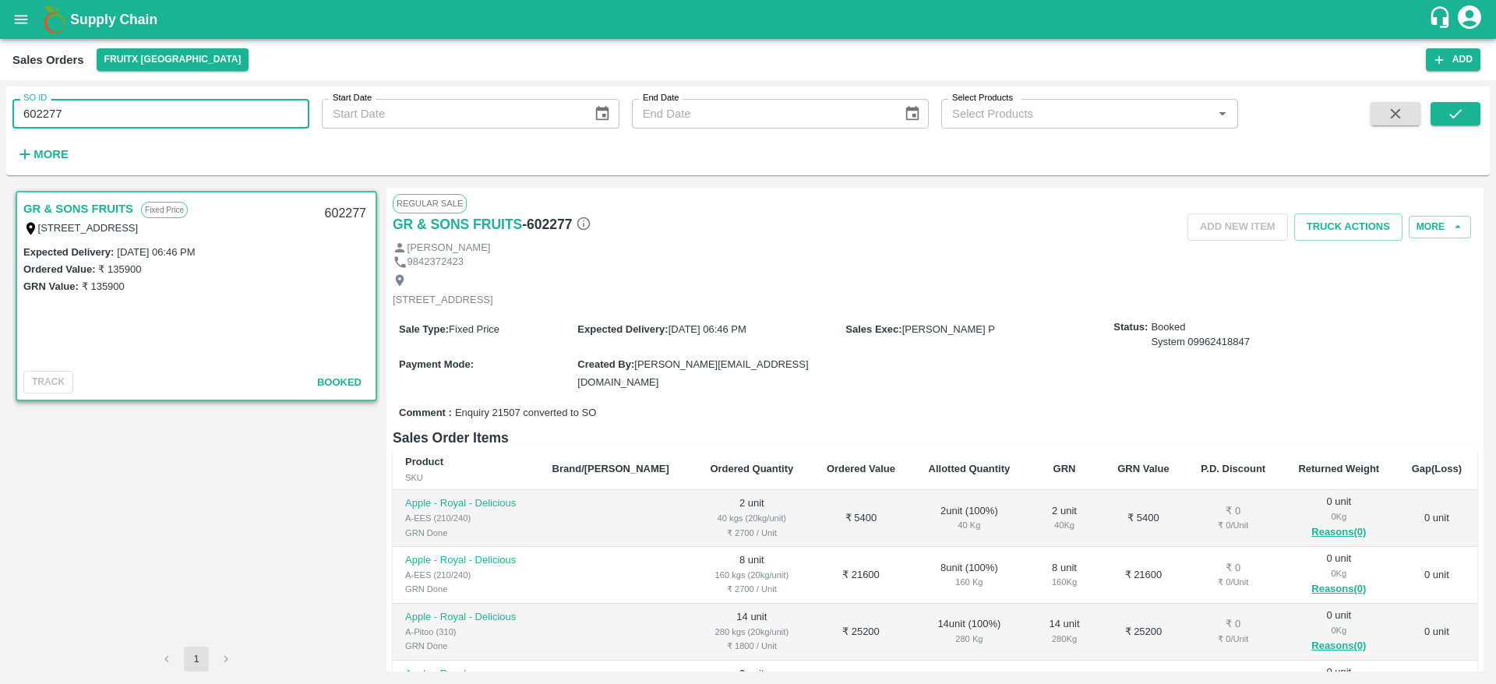
click at [180, 108] on input "602277" at bounding box center [160, 114] width 297 height 30
click at [1450, 109] on icon "submit" at bounding box center [1455, 113] width 17 height 17
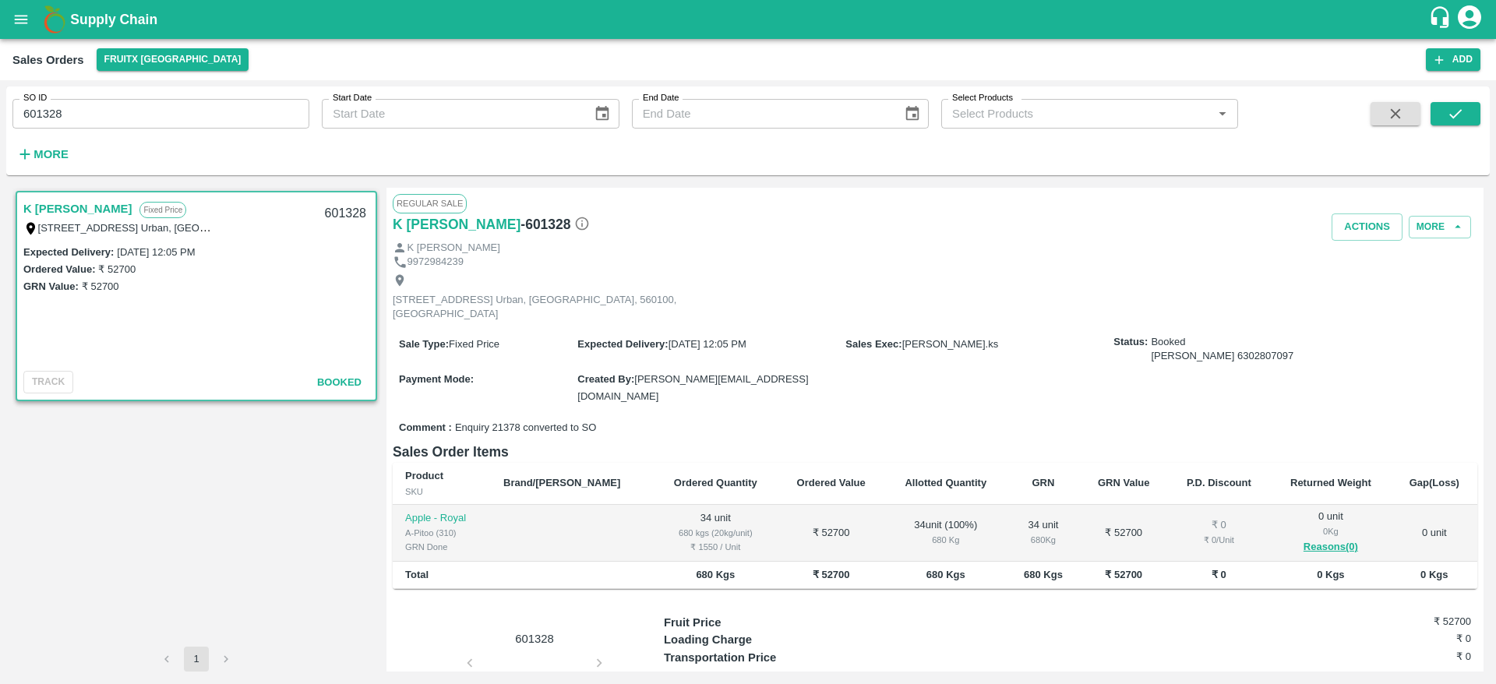
click at [1007, 369] on div "Sale Type : Fixed Price Expected Delivery : [DATE] 12:05 PM Sales Exec : [PERSO…" at bounding box center [935, 370] width 1085 height 89
click at [219, 109] on input "601328" at bounding box center [160, 114] width 297 height 30
click at [1463, 118] on icon "submit" at bounding box center [1455, 113] width 17 height 17
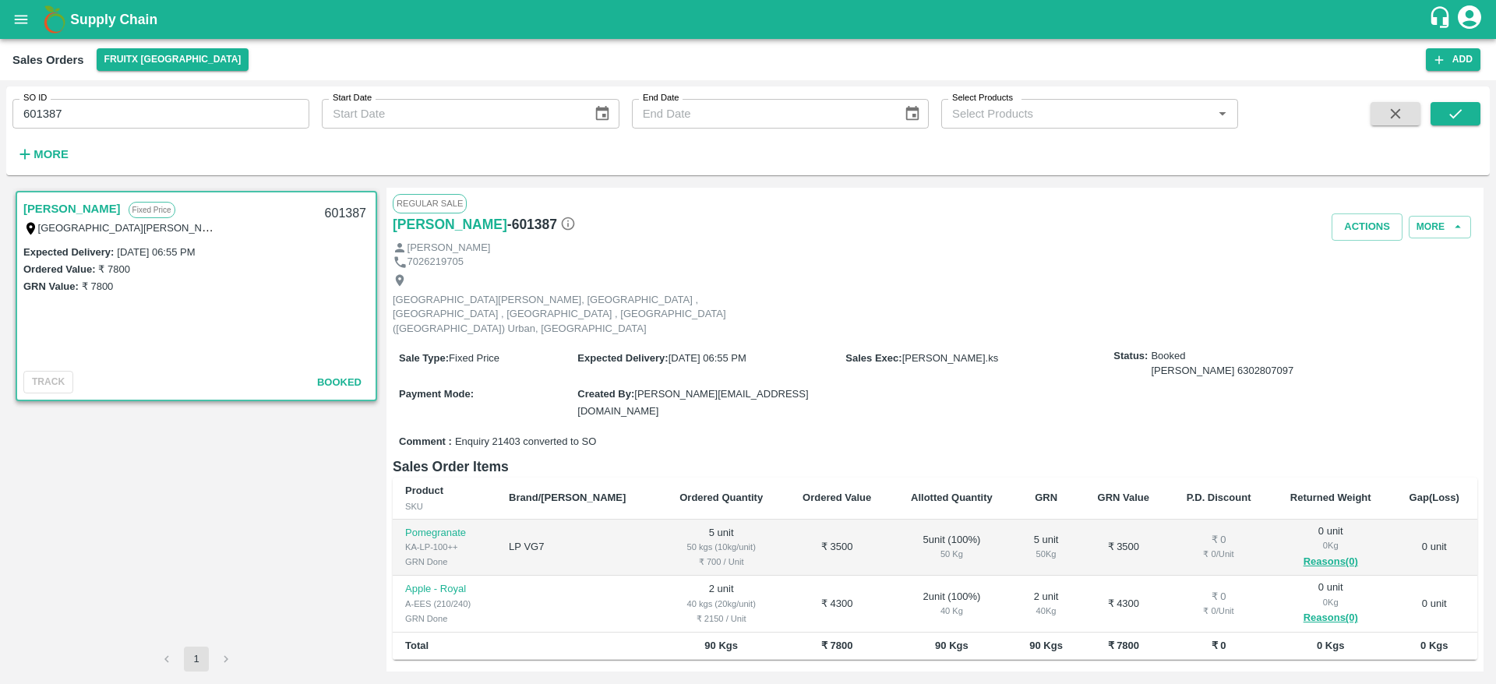
click at [845, 478] on th "Ordered Value" at bounding box center [837, 499] width 108 height 42
click at [817, 535] on td "₹ 3500" at bounding box center [837, 548] width 108 height 57
click at [214, 102] on input "601387" at bounding box center [160, 114] width 297 height 30
click at [1449, 122] on icon "submit" at bounding box center [1455, 113] width 17 height 17
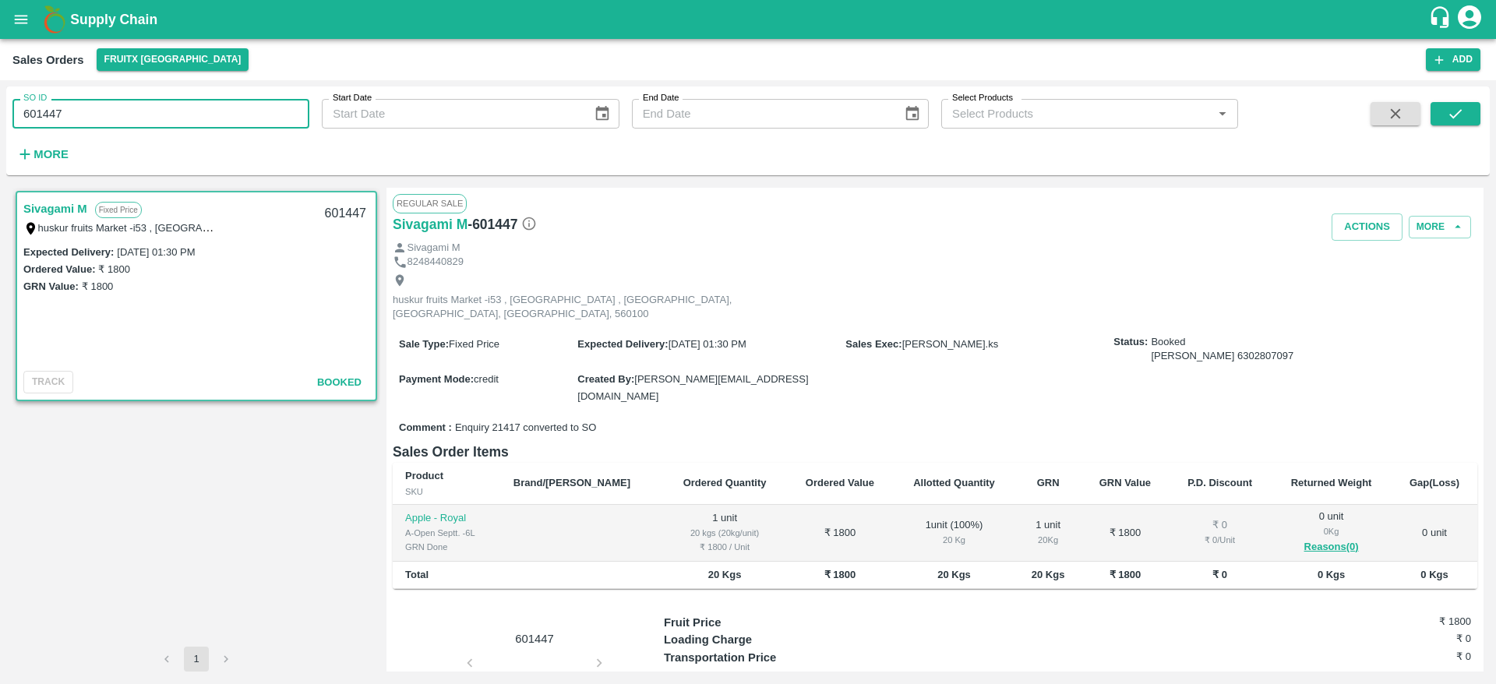
click at [217, 111] on input "601447" at bounding box center [160, 114] width 297 height 30
click at [1451, 117] on icon "submit" at bounding box center [1455, 113] width 17 height 17
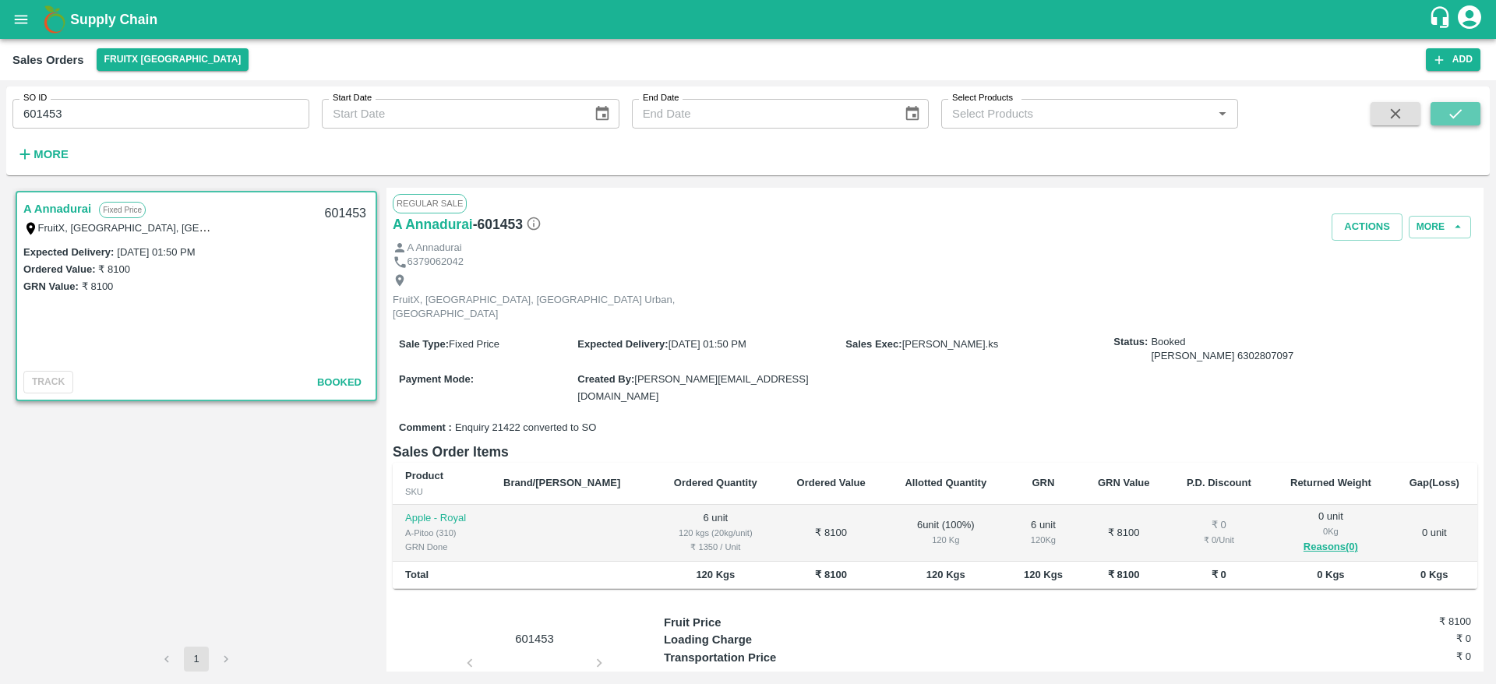
click at [1451, 117] on icon "submit" at bounding box center [1455, 113] width 17 height 17
drag, startPoint x: 225, startPoint y: 131, endPoint x: 213, endPoint y: 116, distance: 18.9
click at [213, 116] on div "SO ID 601453 SO ID Start Date Start Date End Date End Date Select Products Sele…" at bounding box center [619, 126] width 1238 height 81
click at [213, 116] on input "601453" at bounding box center [160, 114] width 297 height 30
click at [1443, 118] on button "submit" at bounding box center [1456, 113] width 50 height 23
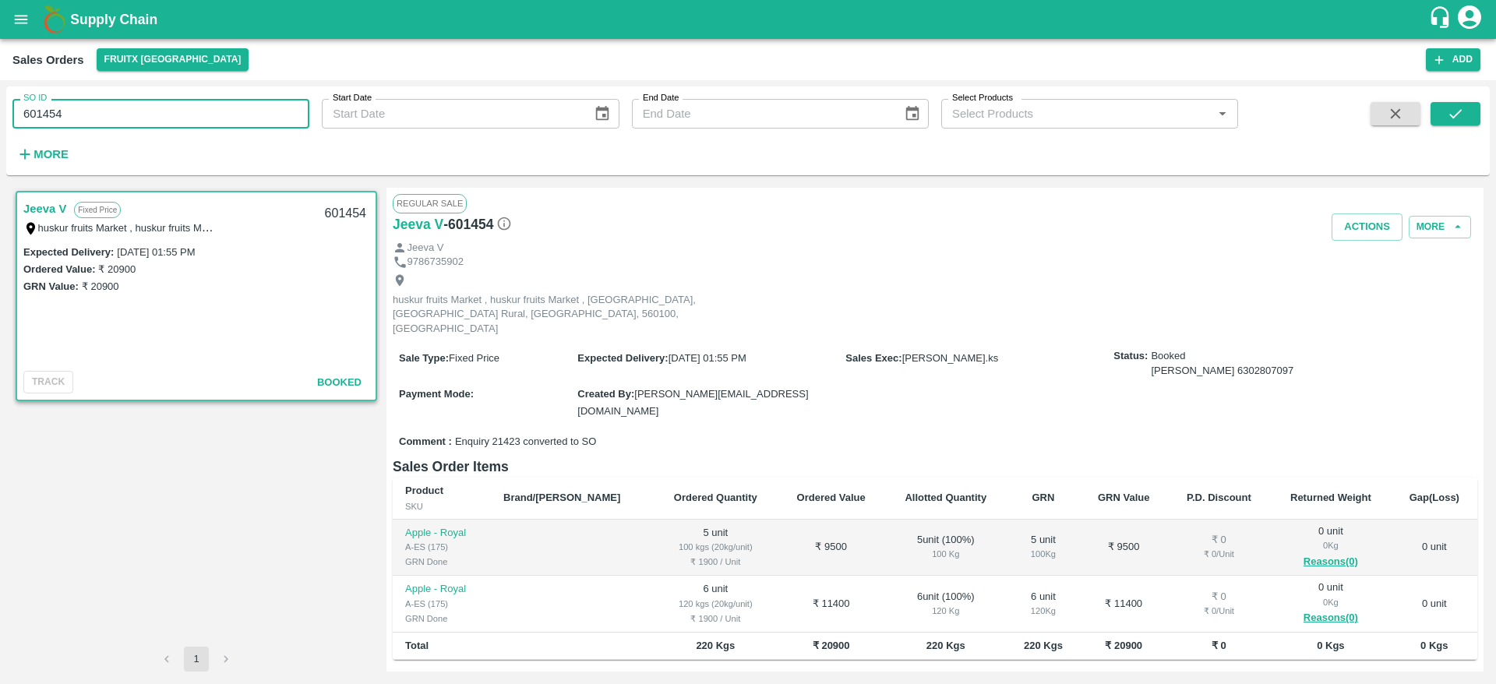
click at [204, 100] on input "601454" at bounding box center [160, 114] width 297 height 30
click at [1459, 112] on icon "submit" at bounding box center [1455, 113] width 12 height 9
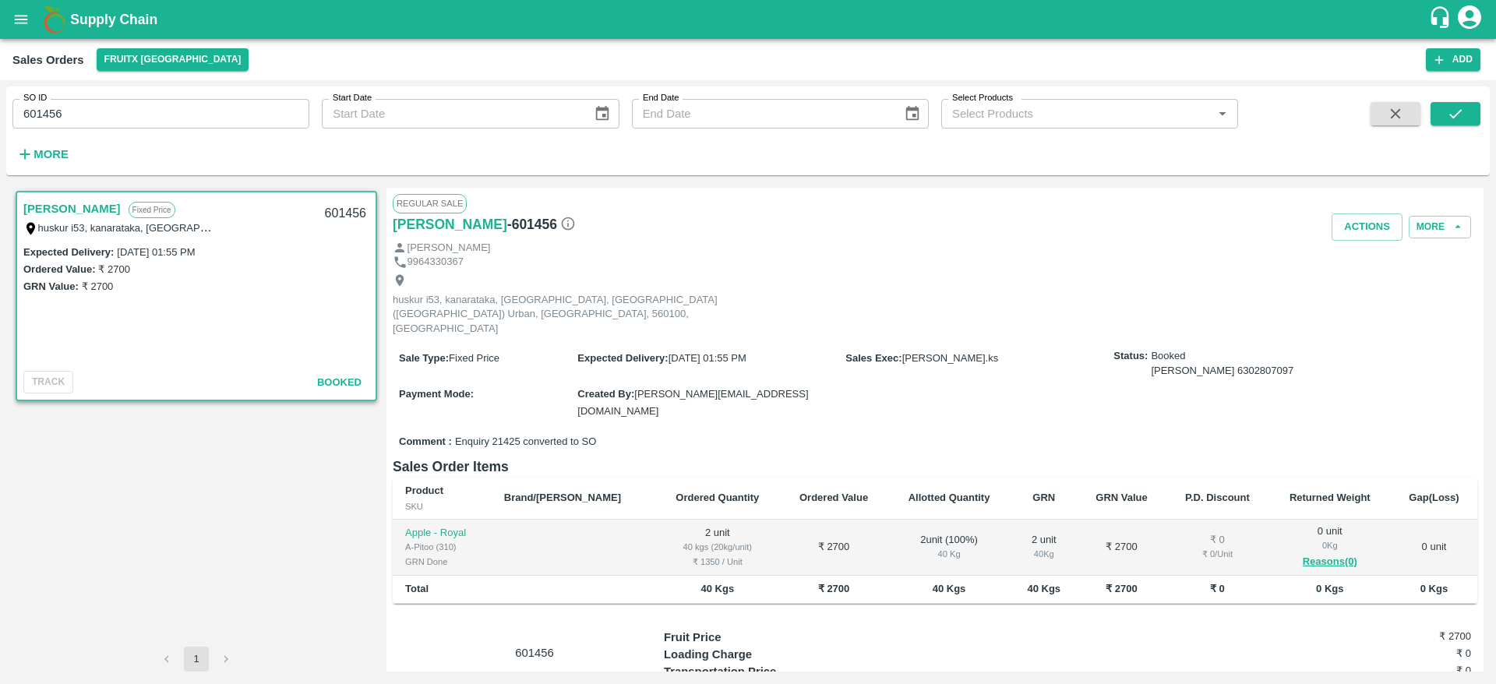
click at [132, 110] on input "601456" at bounding box center [160, 114] width 297 height 30
click at [1457, 115] on icon "submit" at bounding box center [1455, 113] width 12 height 9
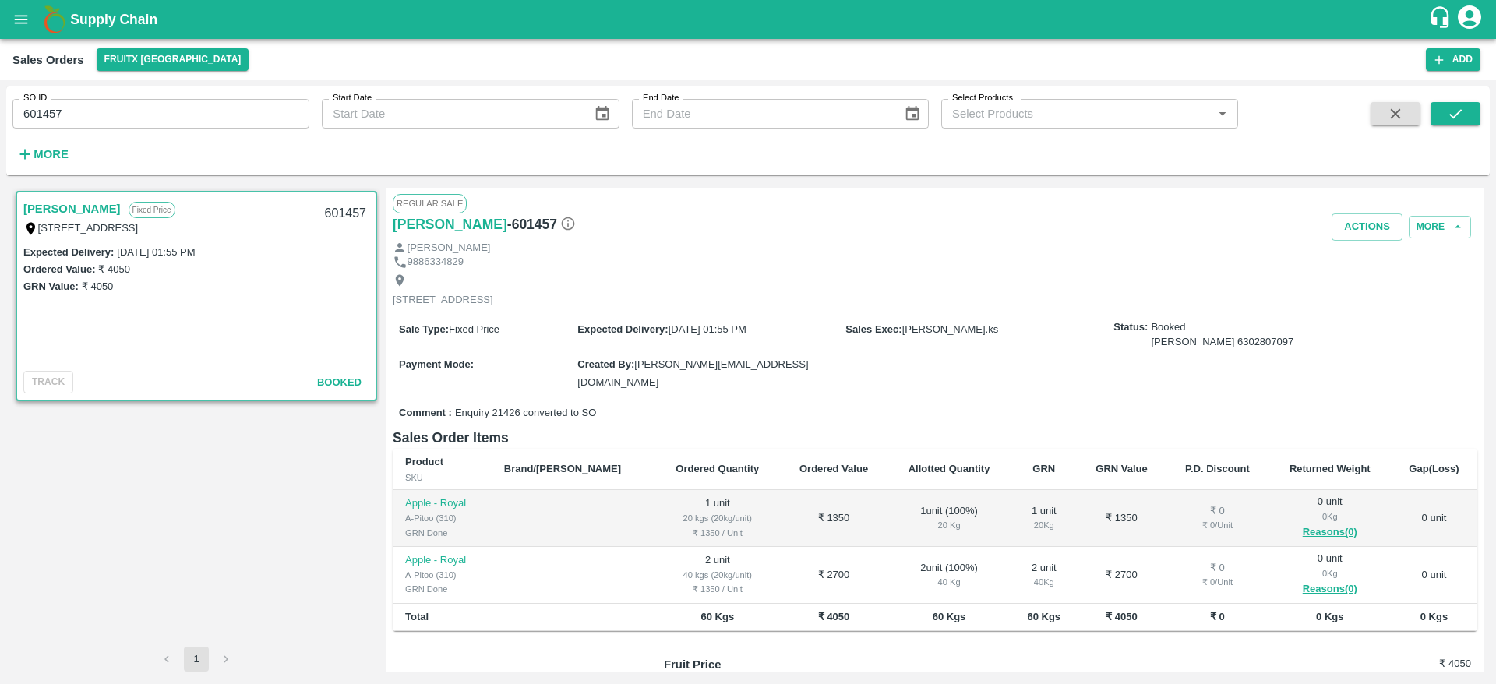
click at [158, 102] on input "601457" at bounding box center [160, 114] width 297 height 30
click at [1442, 117] on button "submit" at bounding box center [1456, 113] width 50 height 23
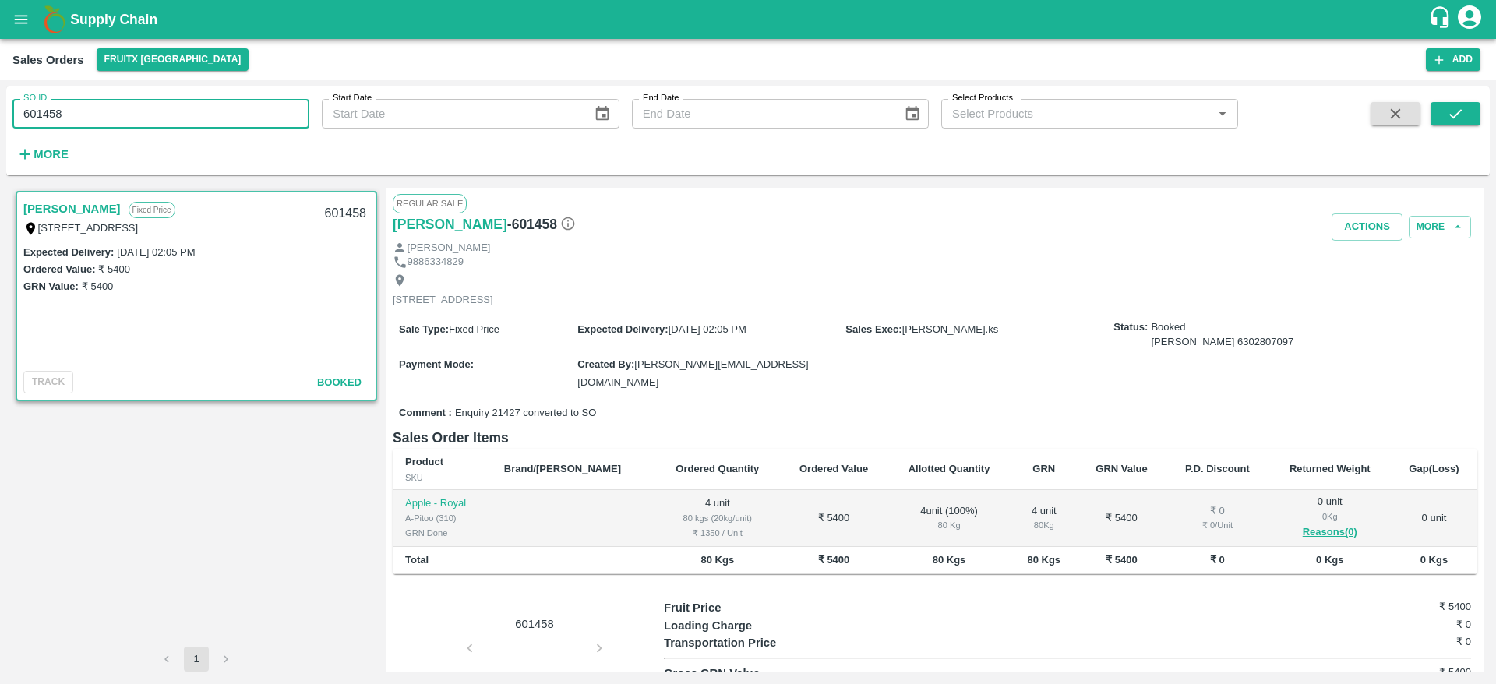
click at [172, 107] on input "601458" at bounding box center [160, 114] width 297 height 30
click at [1441, 114] on button "submit" at bounding box center [1456, 113] width 50 height 23
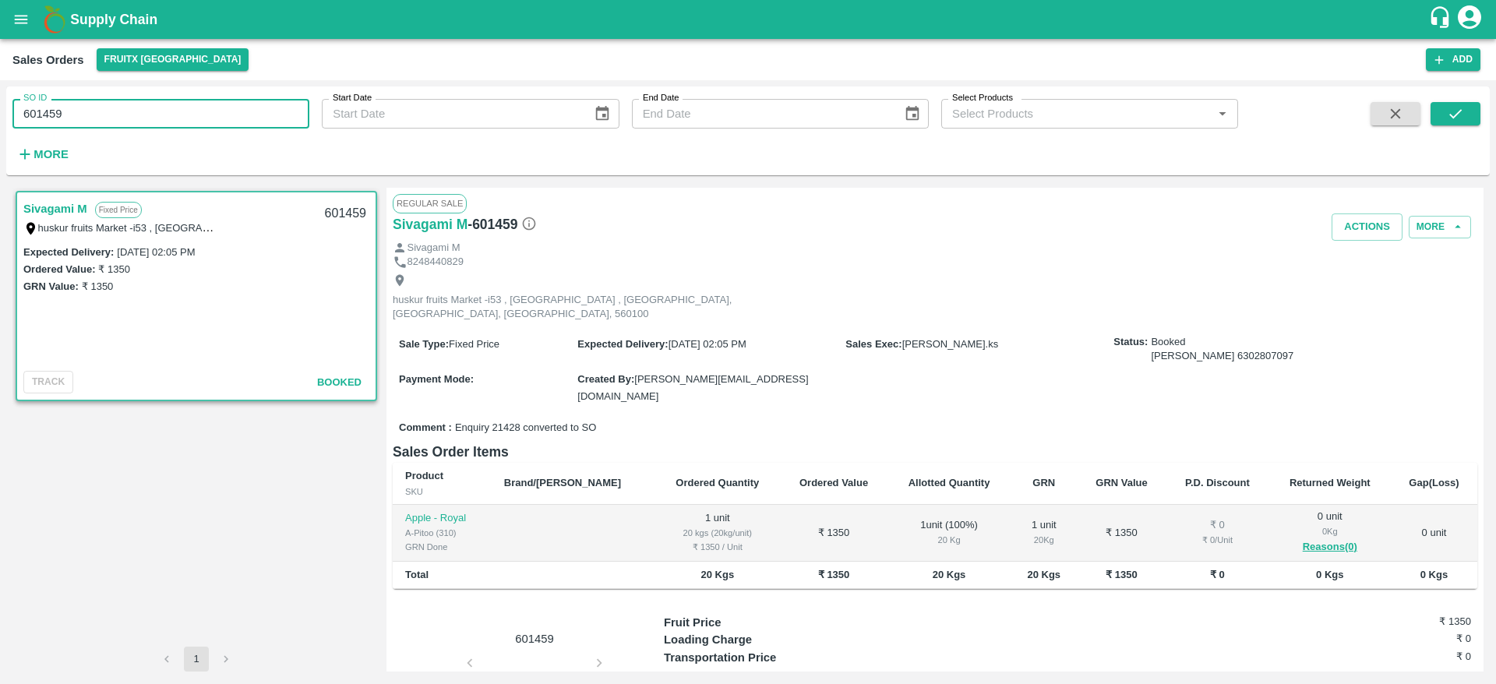
click at [132, 105] on input "601459" at bounding box center [160, 114] width 297 height 30
click at [1441, 122] on button "submit" at bounding box center [1456, 113] width 50 height 23
click at [91, 108] on input "601460" at bounding box center [160, 114] width 297 height 30
click at [1481, 106] on div "SO ID 601461 SO ID Start Date Start Date End Date End Date Select Products Sele…" at bounding box center [748, 131] width 1484 height 76
click at [1477, 106] on button "submit" at bounding box center [1456, 113] width 50 height 23
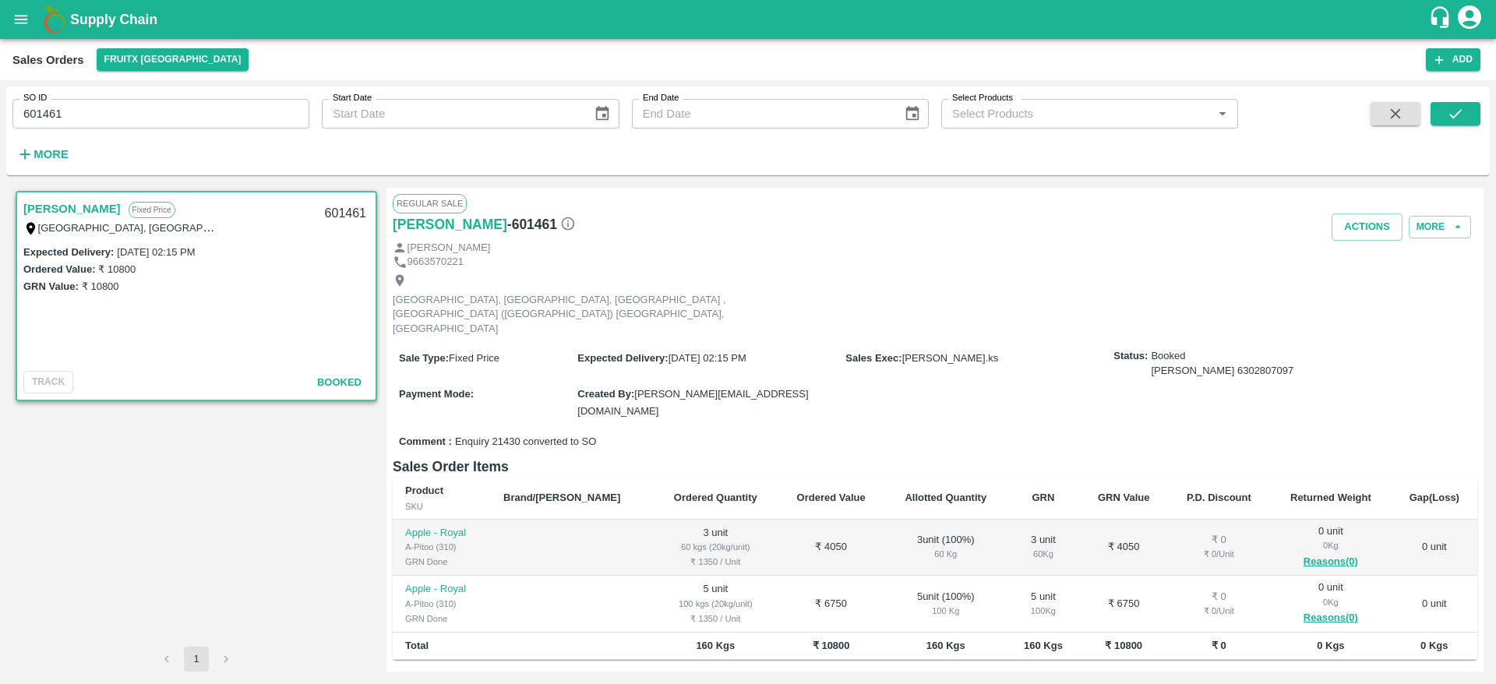
click at [196, 94] on div "SO ID 601461 SO ID" at bounding box center [154, 107] width 309 height 42
drag, startPoint x: 196, startPoint y: 94, endPoint x: 186, endPoint y: 116, distance: 23.7
click at [186, 116] on div "SO ID 601461 SO ID" at bounding box center [154, 107] width 309 height 42
click at [186, 116] on input "601461" at bounding box center [160, 114] width 297 height 30
click at [1450, 108] on icon "submit" at bounding box center [1455, 113] width 17 height 17
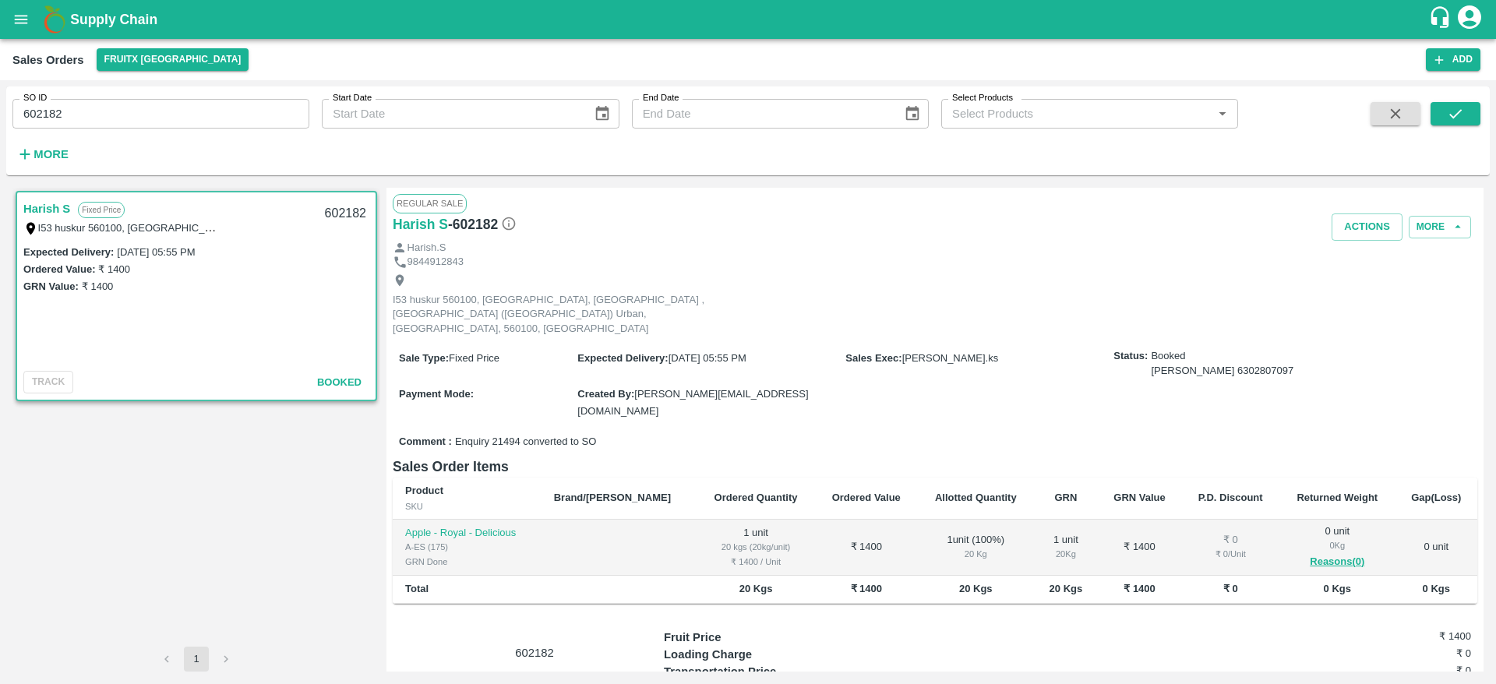
click at [82, 120] on input "602182" at bounding box center [160, 114] width 297 height 30
click at [1452, 112] on icon "submit" at bounding box center [1455, 113] width 17 height 17
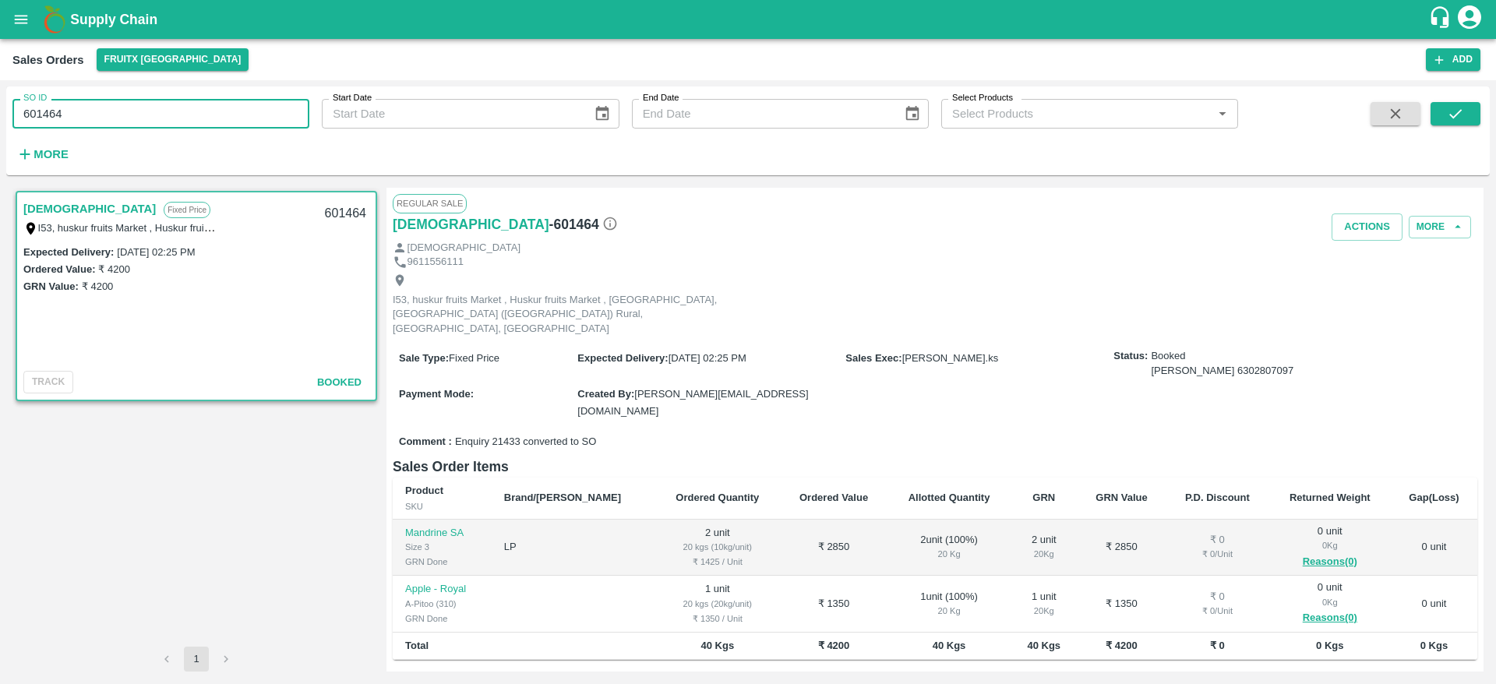
click at [171, 101] on input "601464" at bounding box center [160, 114] width 297 height 30
click at [1448, 109] on icon "submit" at bounding box center [1455, 113] width 17 height 17
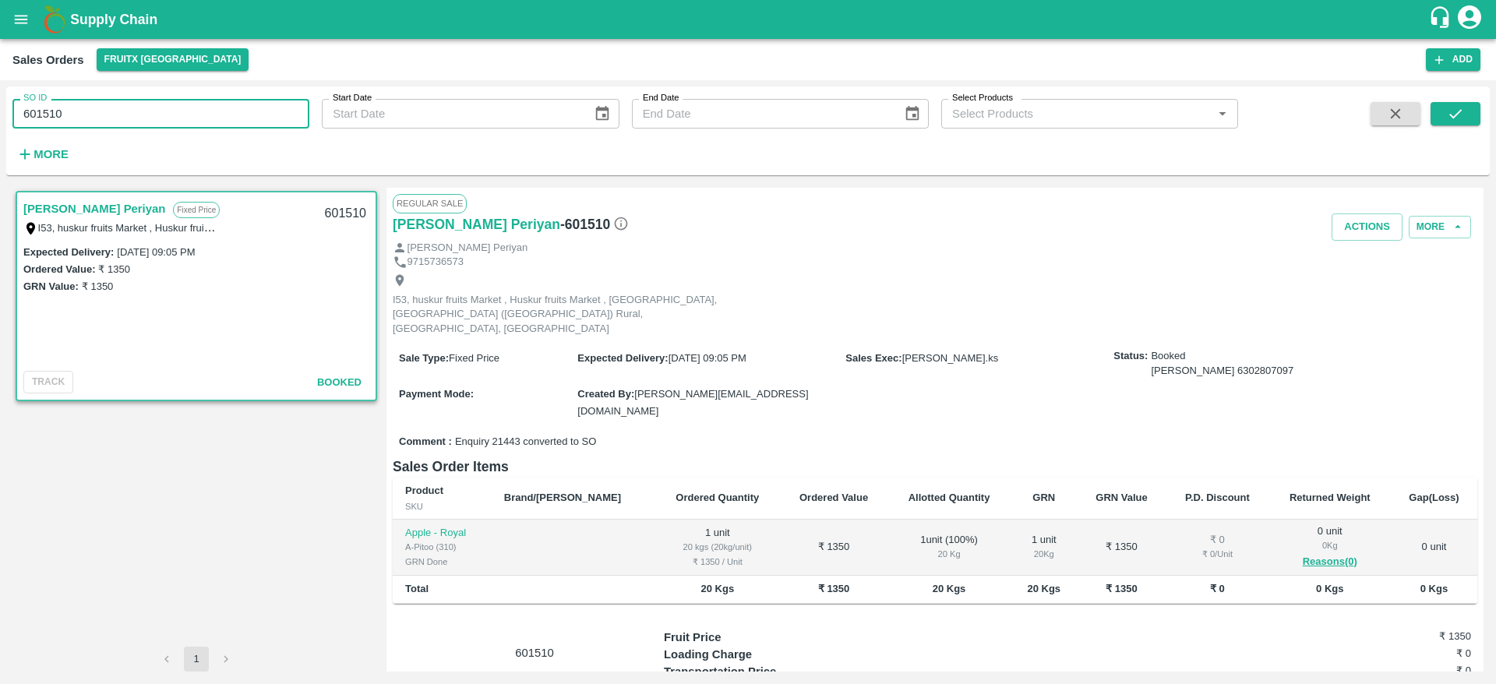
click at [94, 109] on input "601510" at bounding box center [160, 114] width 297 height 30
paste input "text"
click at [1464, 112] on icon "submit" at bounding box center [1455, 113] width 17 height 17
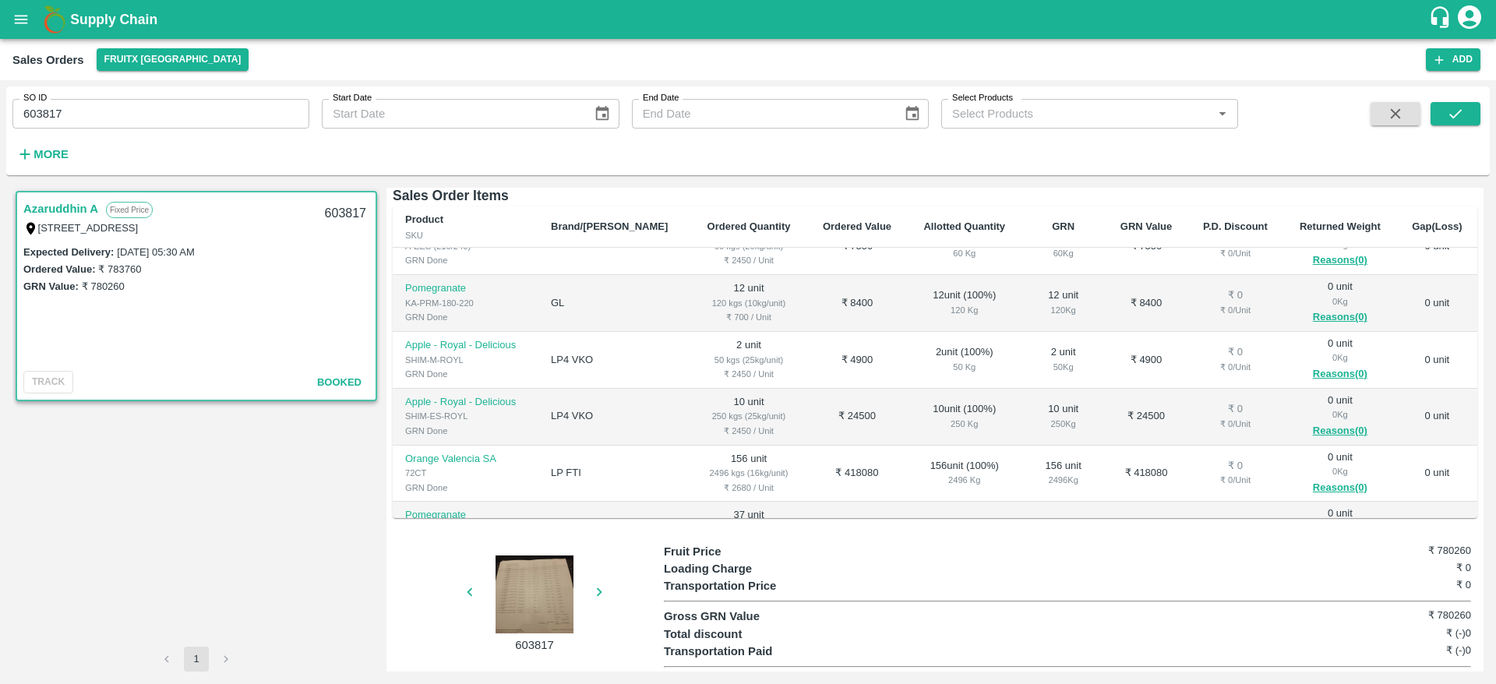
scroll to position [612, 0]
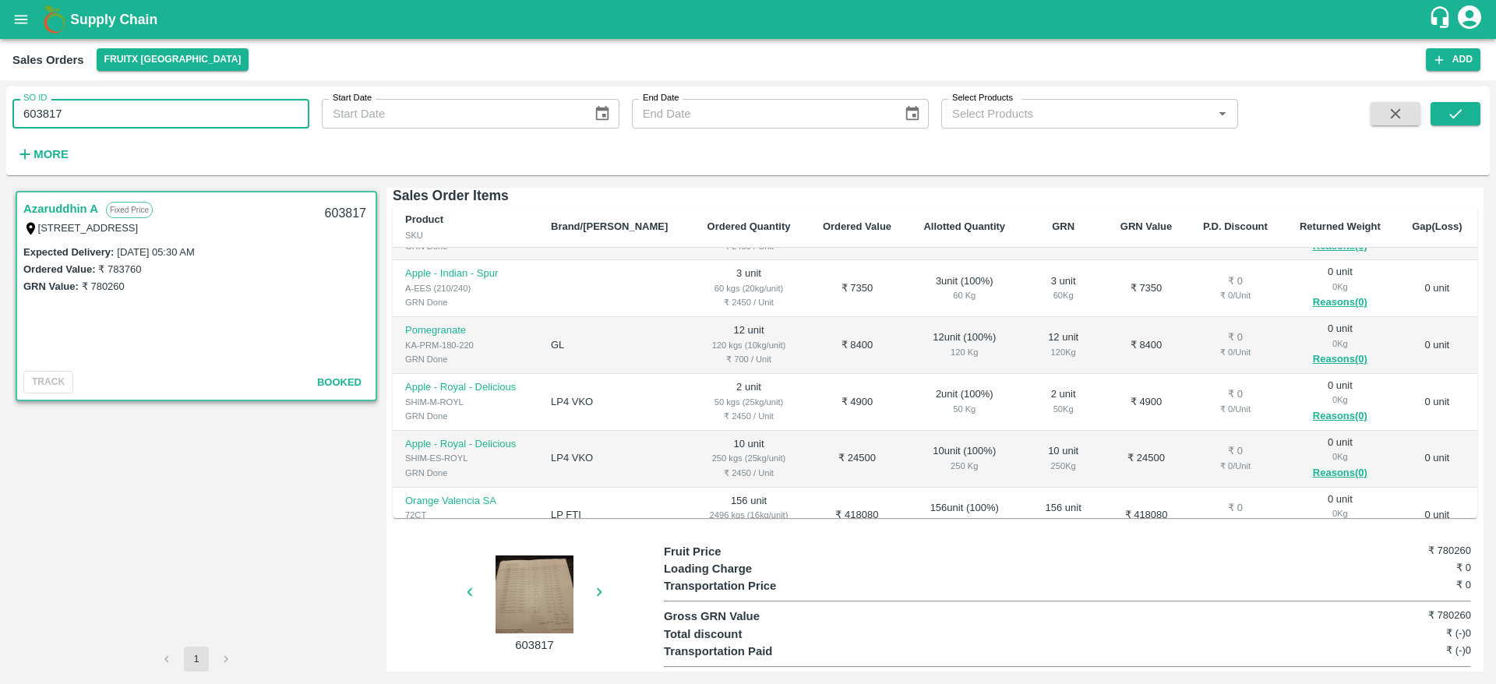
click at [108, 115] on input "603817" at bounding box center [160, 114] width 297 height 30
click at [1474, 105] on button "submit" at bounding box center [1456, 113] width 50 height 23
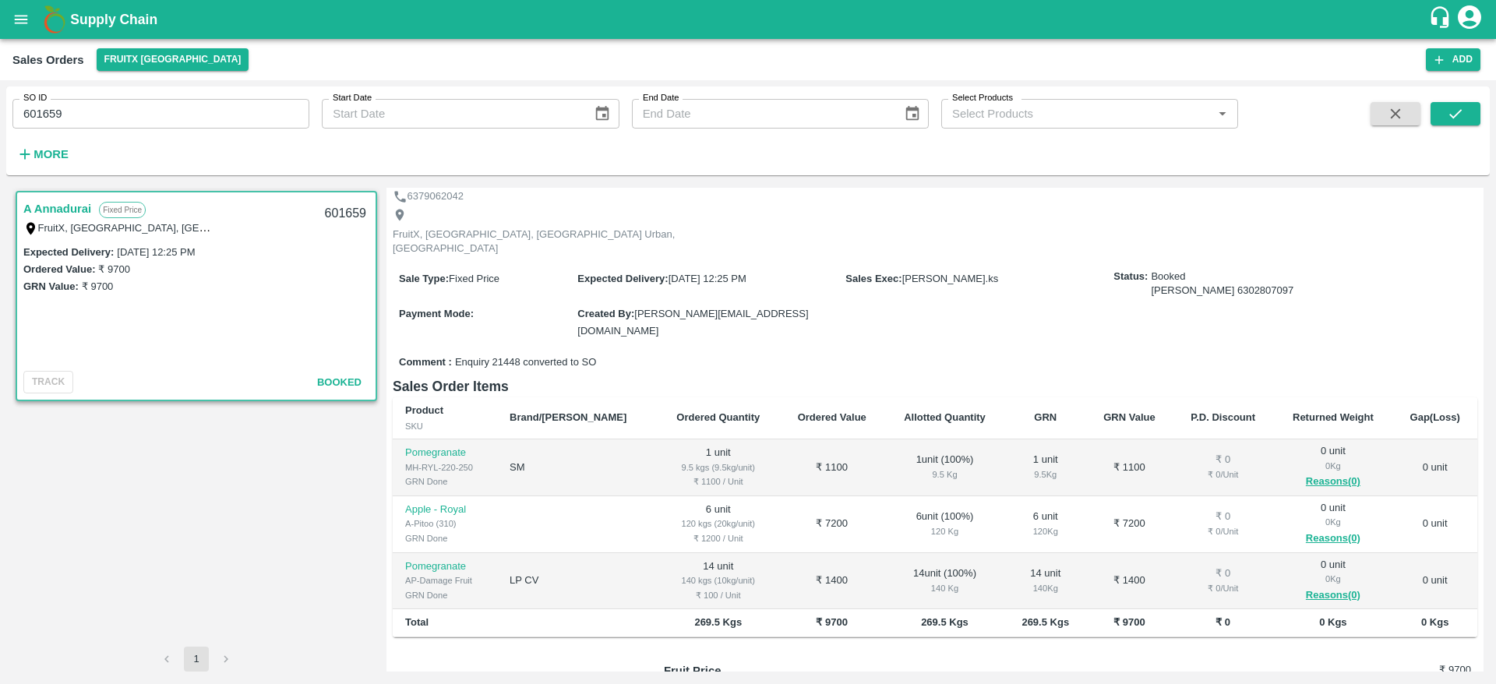
scroll to position [67, 0]
click at [137, 112] on input "601659" at bounding box center [160, 114] width 297 height 30
click at [1437, 113] on button "submit" at bounding box center [1456, 113] width 50 height 23
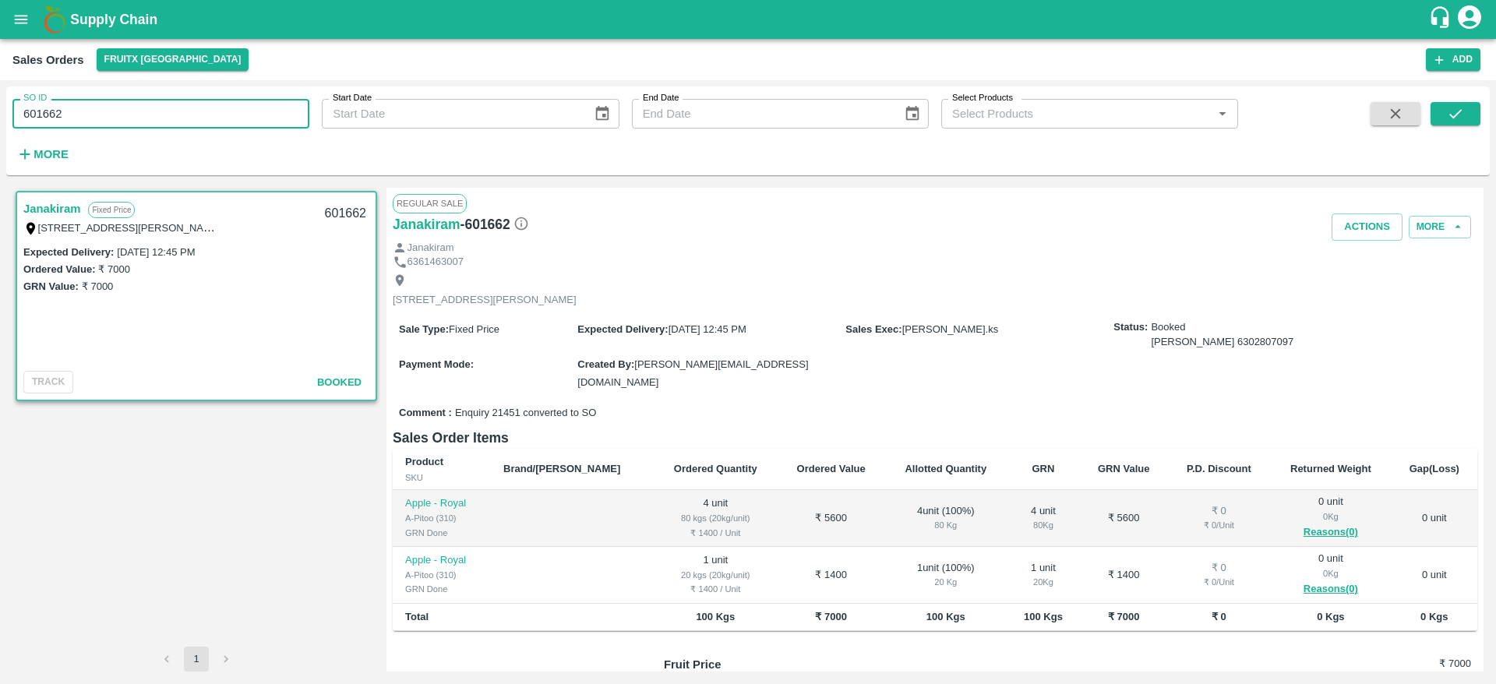
click at [228, 106] on input "601662" at bounding box center [160, 114] width 297 height 30
click at [1445, 115] on button "submit" at bounding box center [1456, 113] width 50 height 23
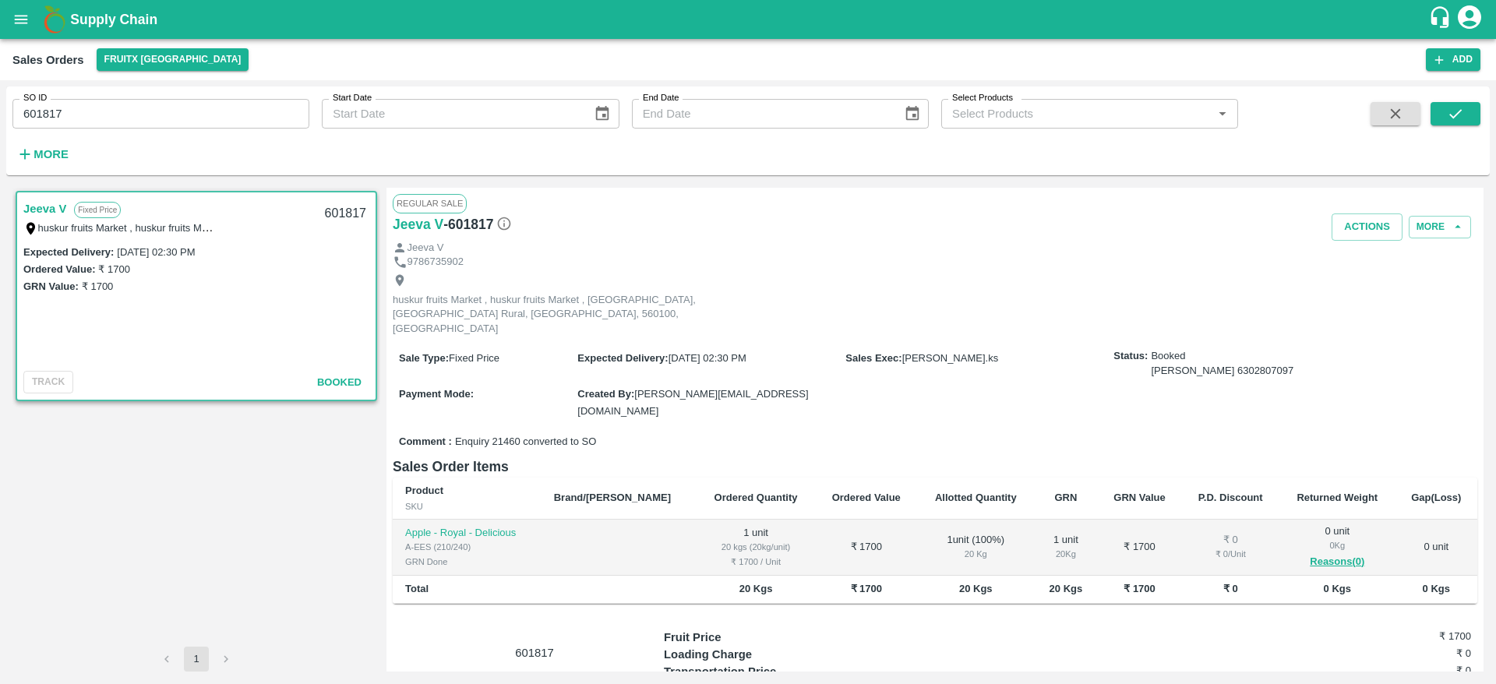
click at [253, 101] on input "601817" at bounding box center [160, 114] width 297 height 30
click at [1471, 115] on button "submit" at bounding box center [1456, 113] width 50 height 23
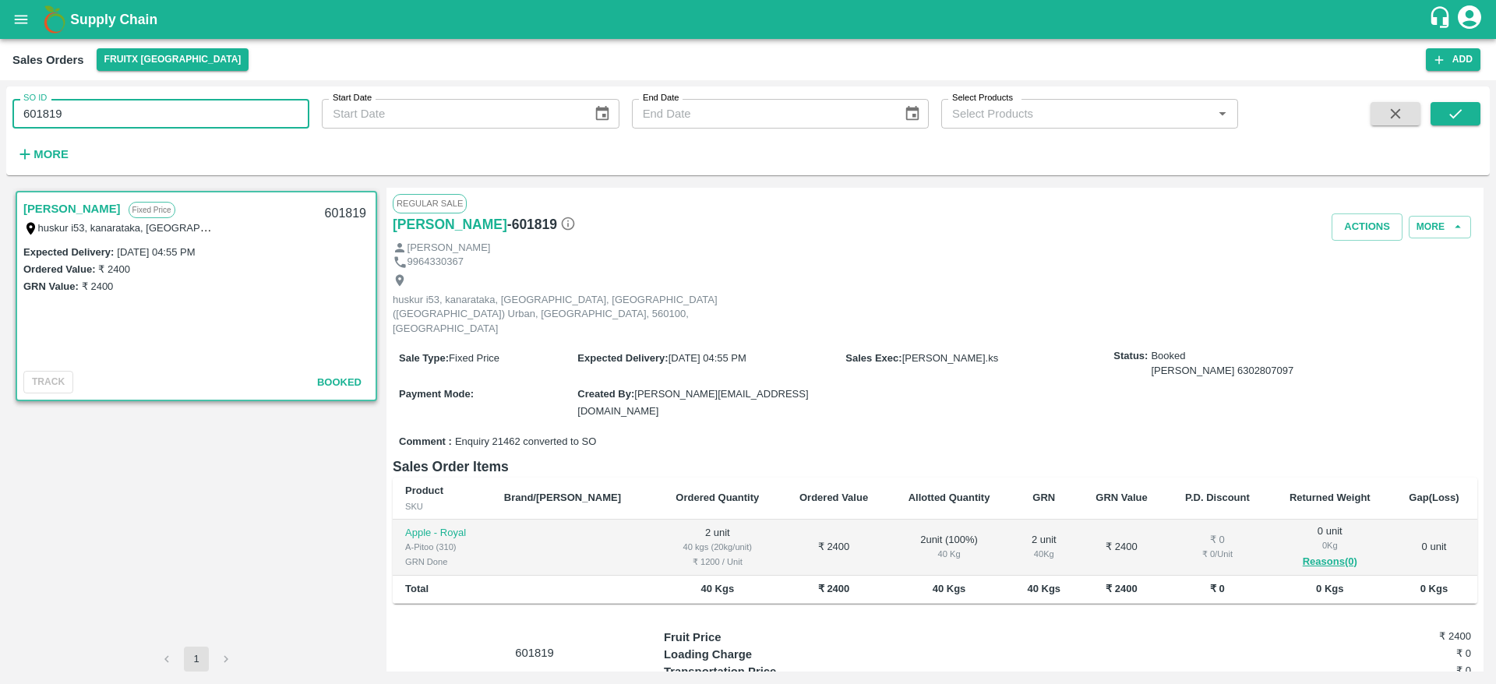
click at [242, 106] on input "601819" at bounding box center [160, 114] width 297 height 30
click at [1459, 109] on icon "submit" at bounding box center [1455, 113] width 17 height 17
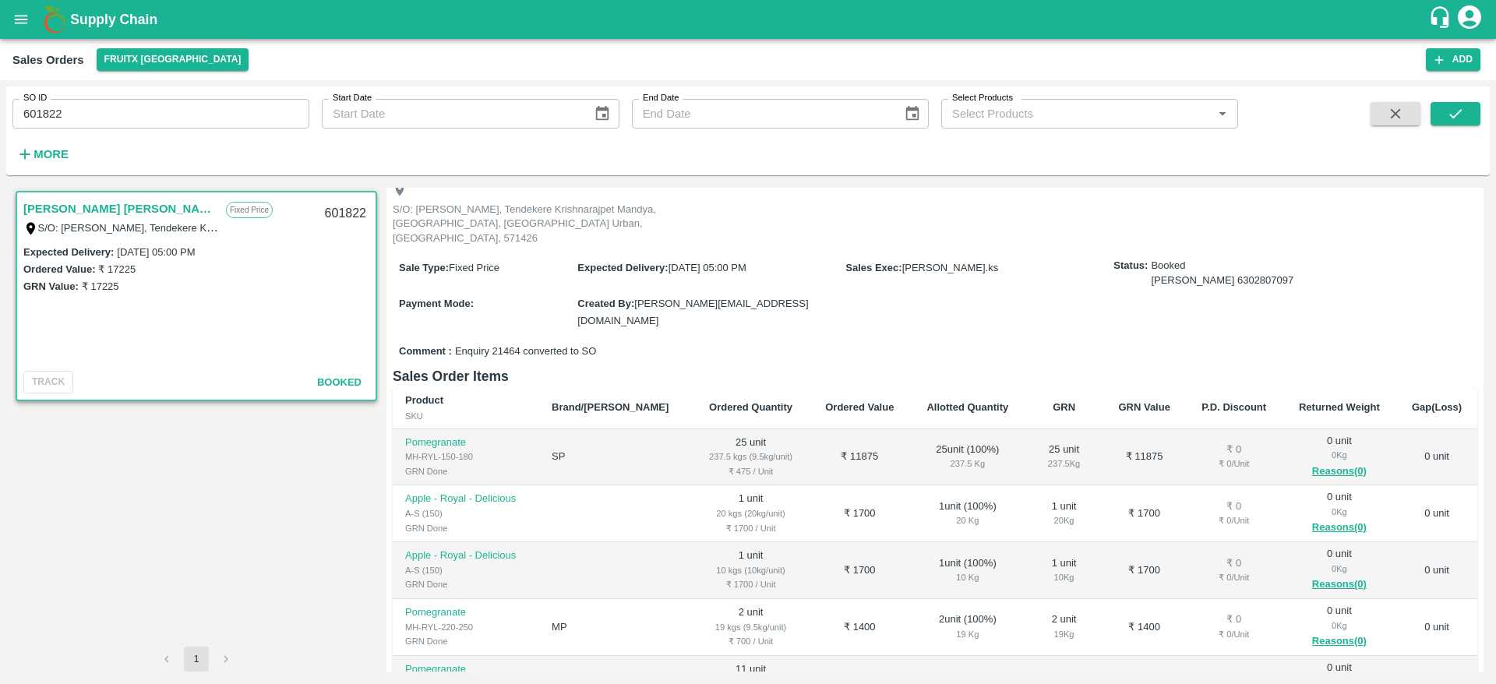
scroll to position [70, 0]
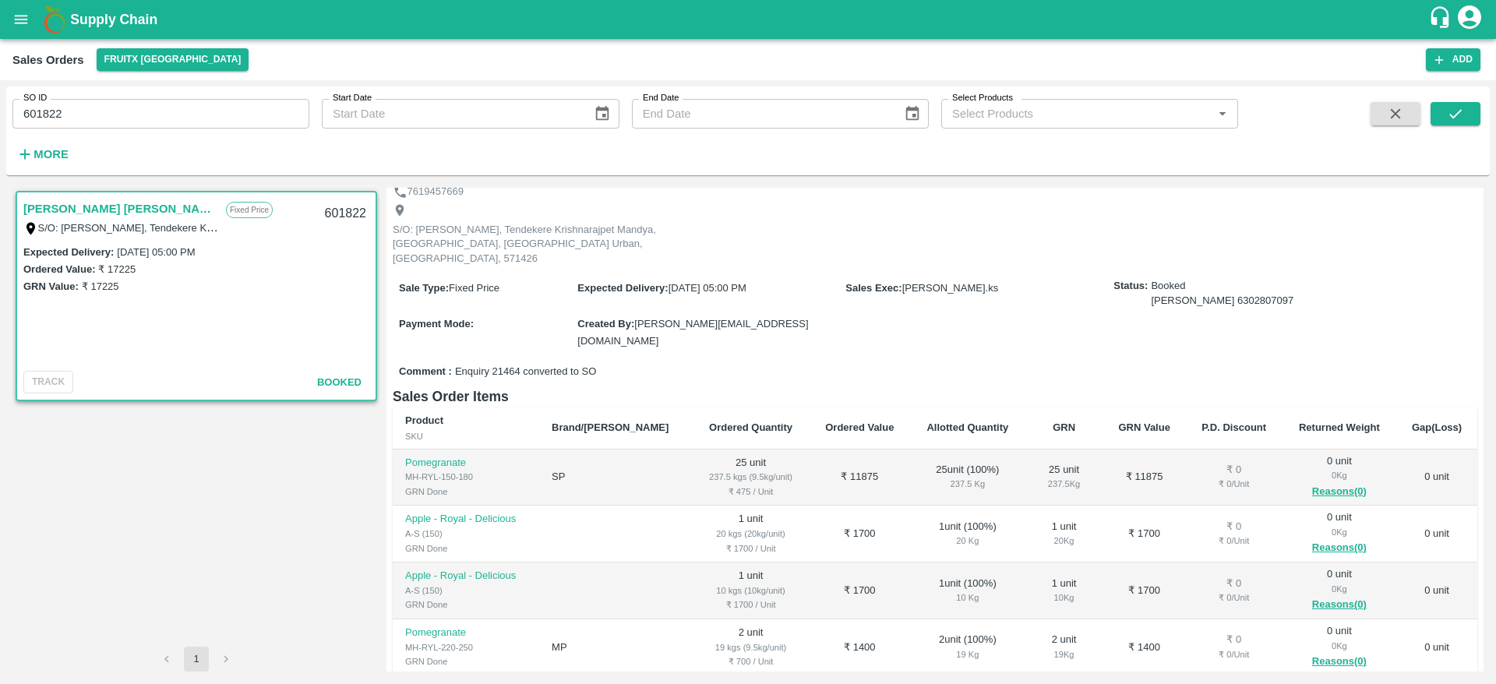
click at [164, 121] on input "601822" at bounding box center [160, 114] width 297 height 30
click at [1456, 105] on icon "submit" at bounding box center [1455, 113] width 17 height 17
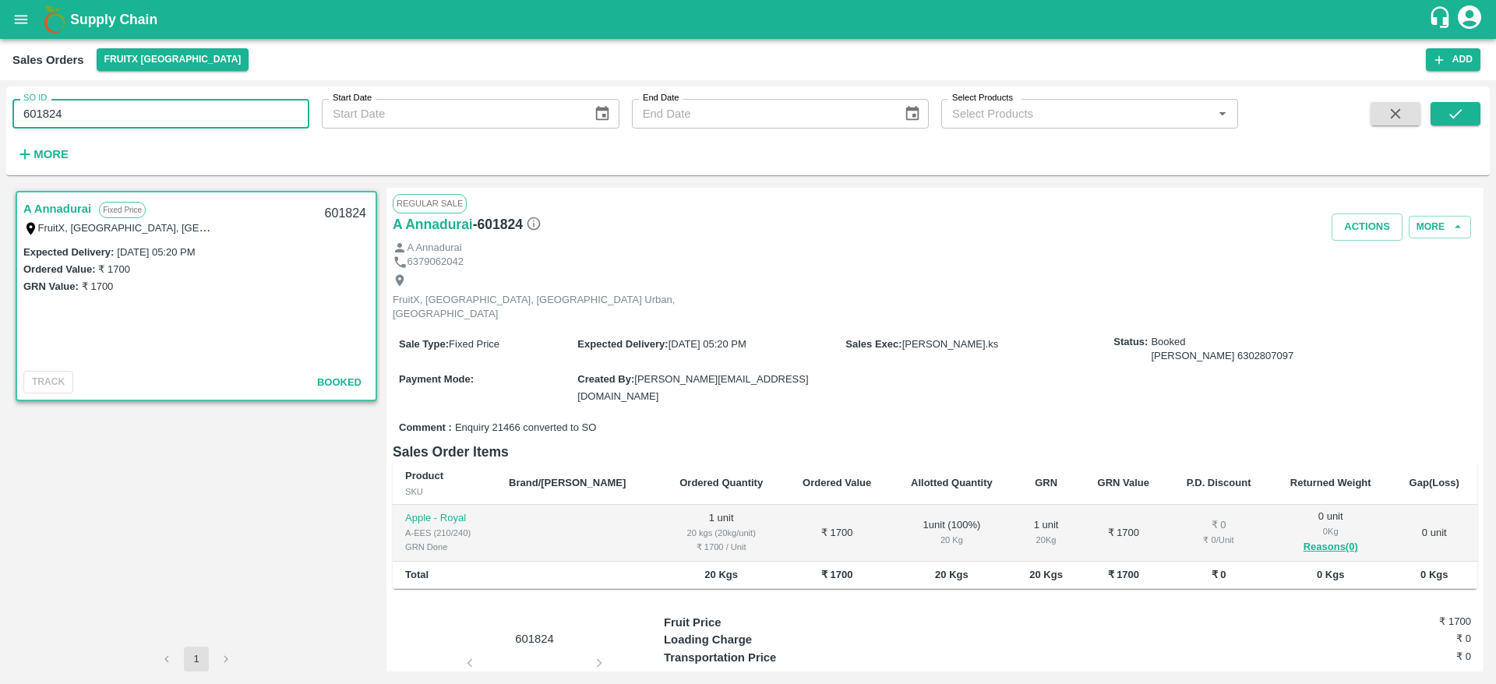
click at [110, 111] on input "601824" at bounding box center [160, 114] width 297 height 30
click at [1456, 120] on icon "submit" at bounding box center [1455, 113] width 17 height 17
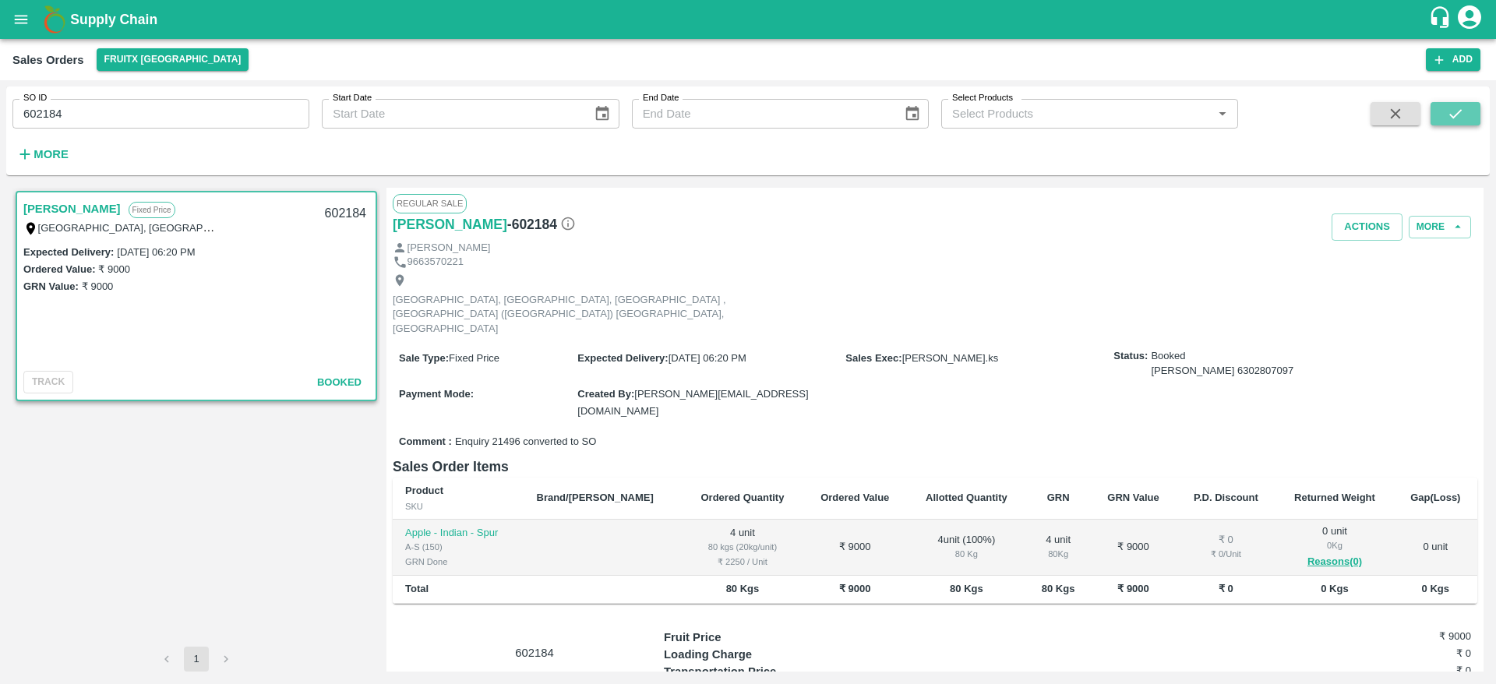
click at [1456, 120] on icon "submit" at bounding box center [1455, 113] width 17 height 17
click at [143, 105] on input "602184" at bounding box center [160, 114] width 297 height 30
click at [1441, 107] on button "submit" at bounding box center [1456, 113] width 50 height 23
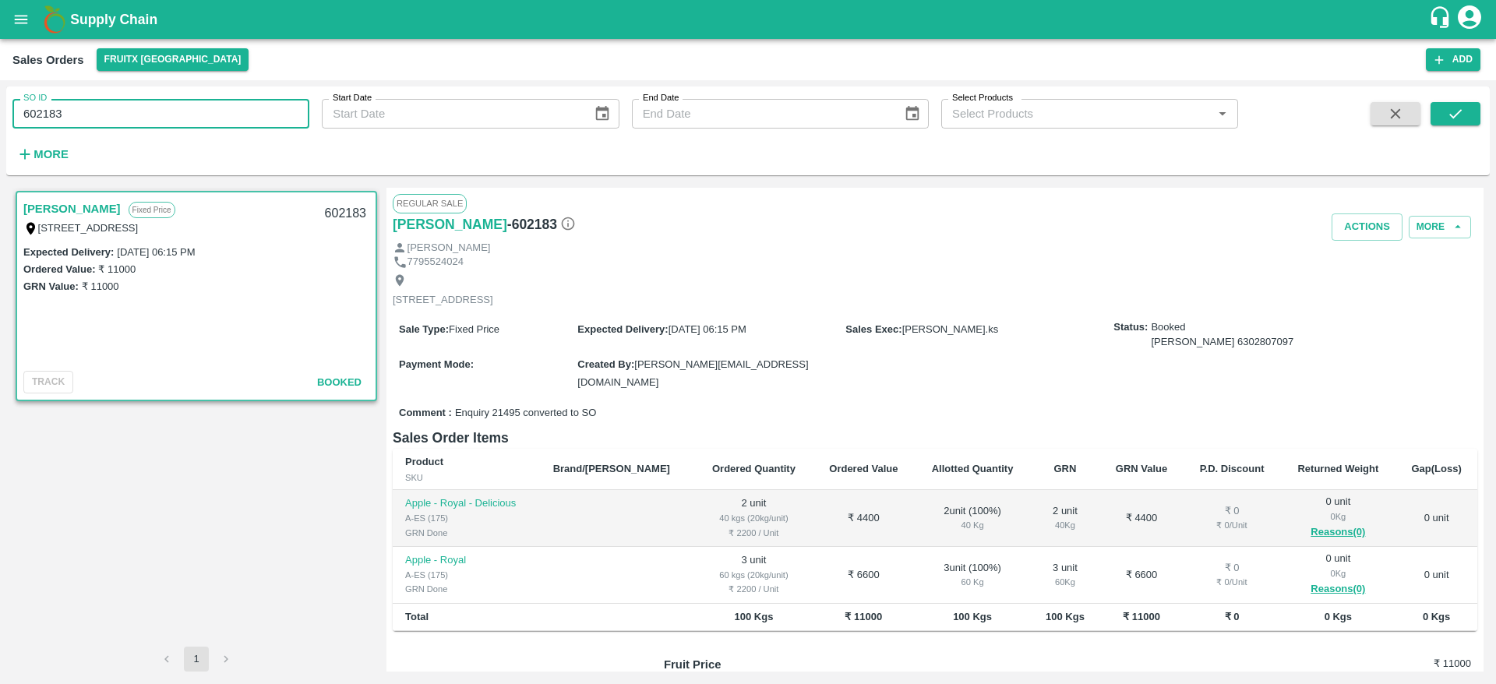
click at [108, 122] on input "602183" at bounding box center [160, 114] width 297 height 30
click at [1456, 123] on button "submit" at bounding box center [1456, 113] width 50 height 23
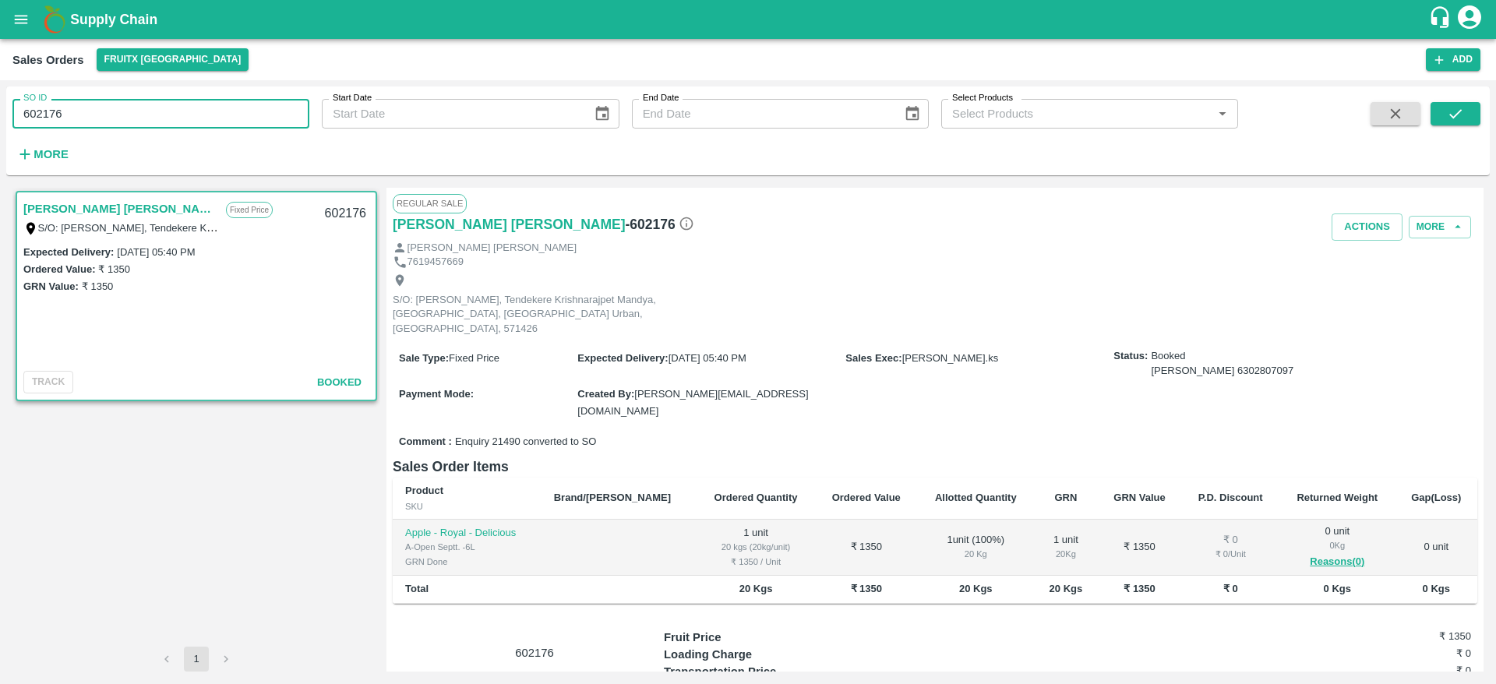
click at [140, 110] on input "602176" at bounding box center [160, 114] width 297 height 30
type input "602176"
type input "8"
click at [1452, 118] on icon "submit" at bounding box center [1455, 113] width 17 height 17
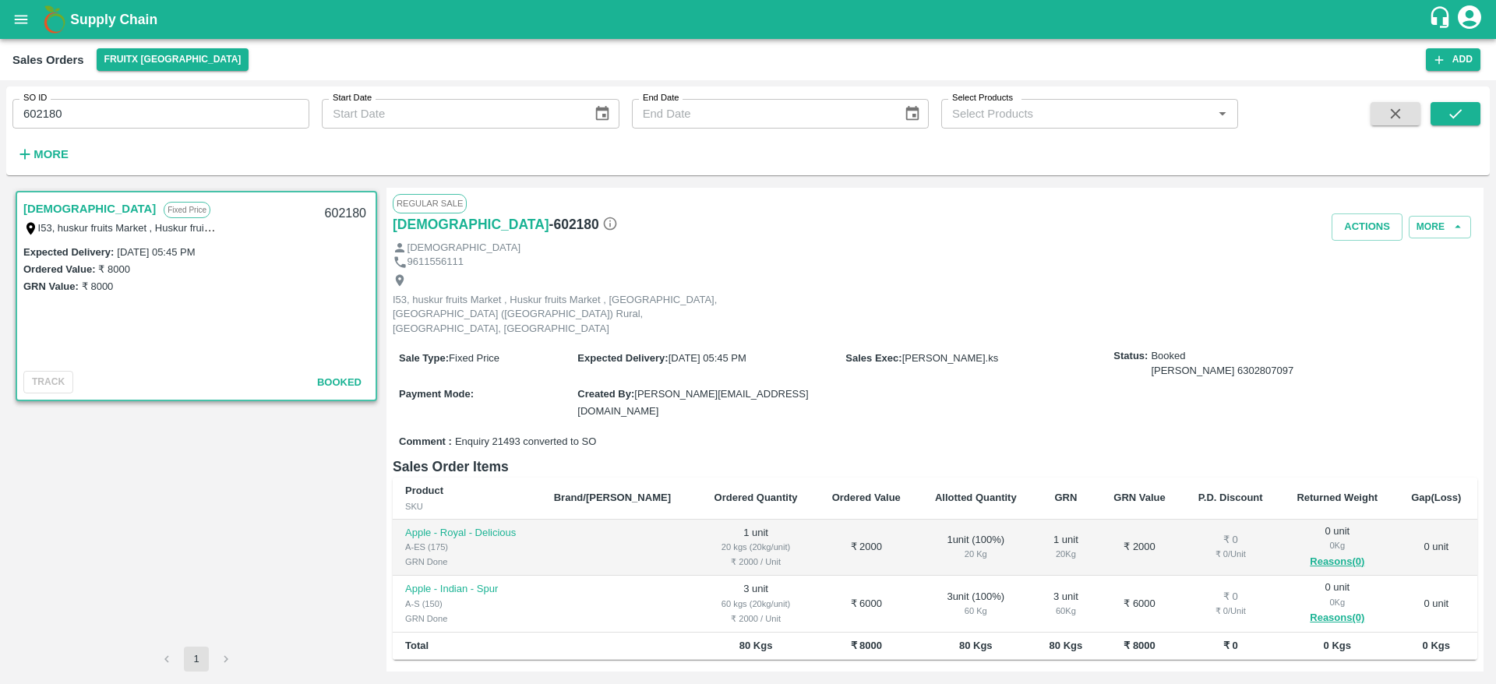
click at [211, 115] on input "602180" at bounding box center [160, 114] width 297 height 30
paste input "text"
click at [1463, 114] on icon "submit" at bounding box center [1455, 113] width 17 height 17
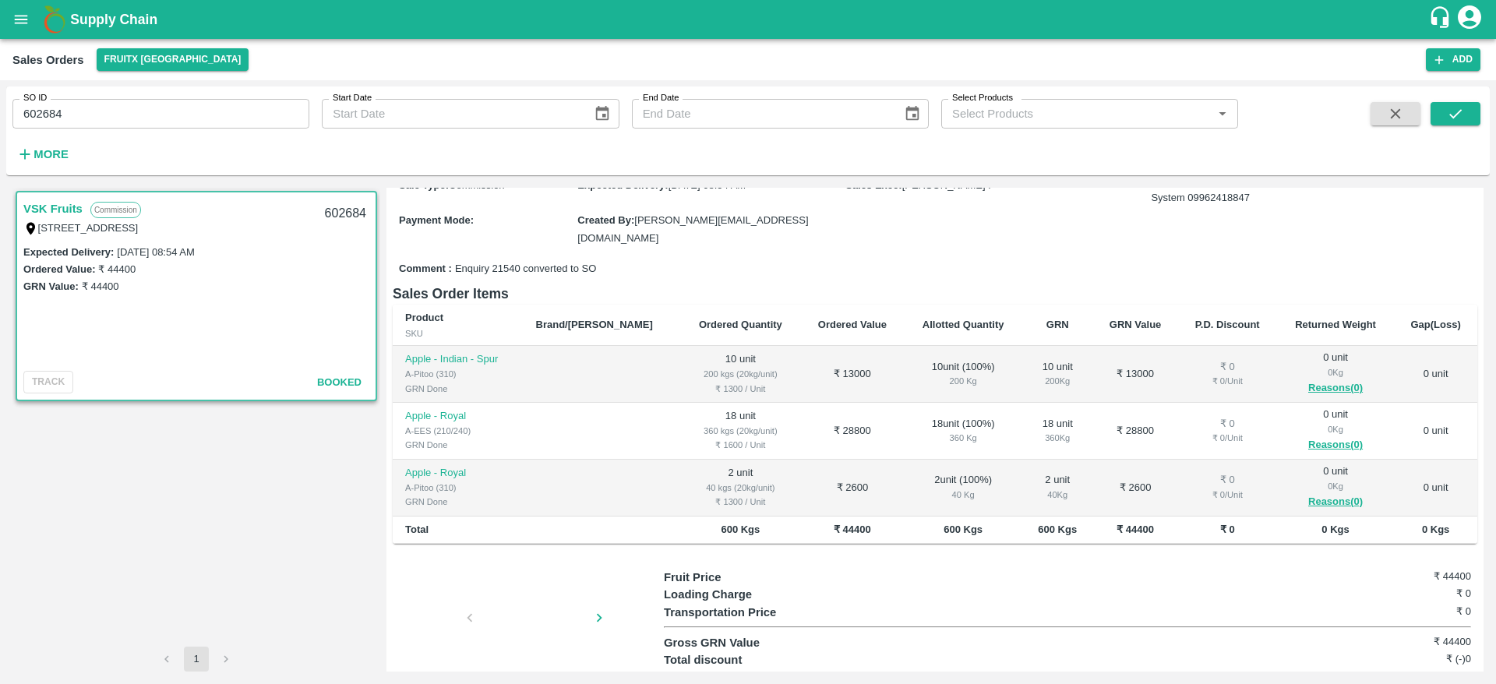
scroll to position [145, 0]
click at [203, 115] on input "602684" at bounding box center [160, 114] width 297 height 30
click at [1448, 110] on icon "submit" at bounding box center [1455, 113] width 17 height 17
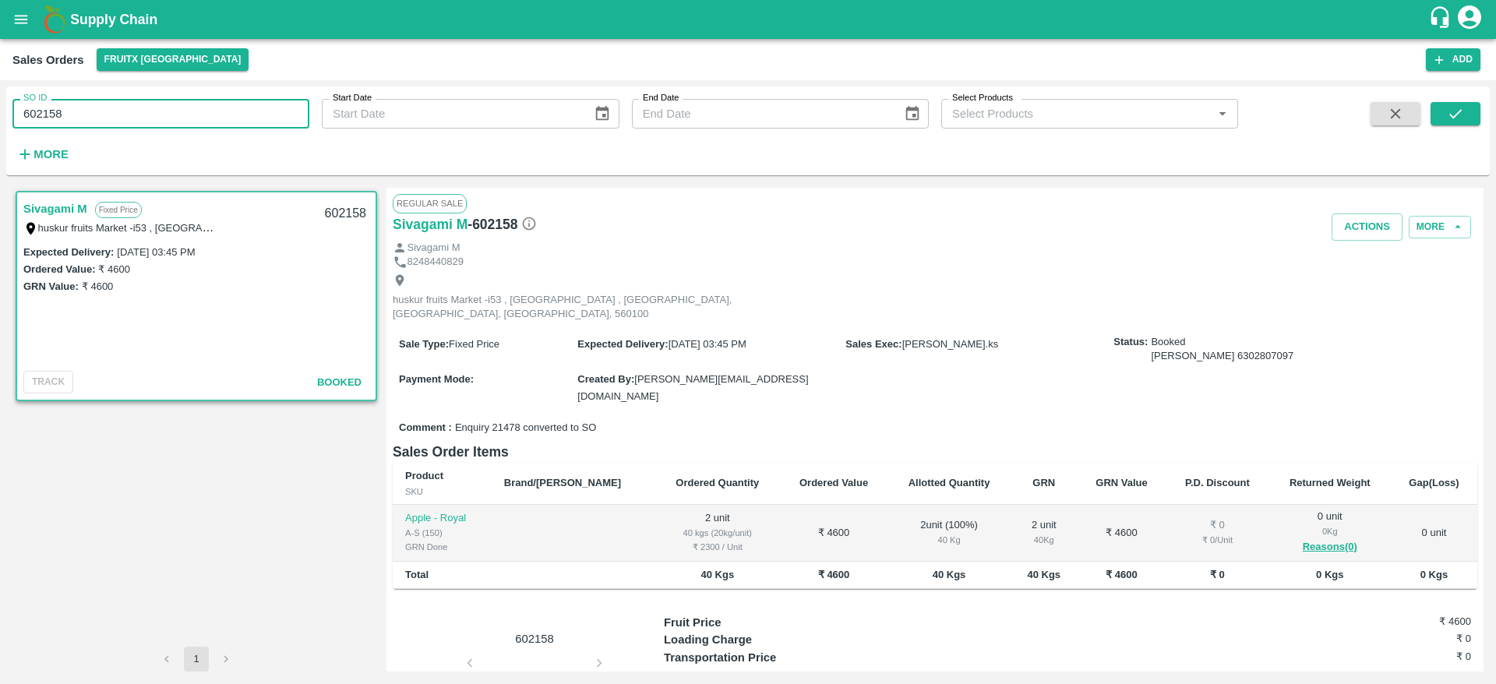
click at [121, 105] on input "602158" at bounding box center [160, 114] width 297 height 30
click at [1438, 121] on button "submit" at bounding box center [1456, 113] width 50 height 23
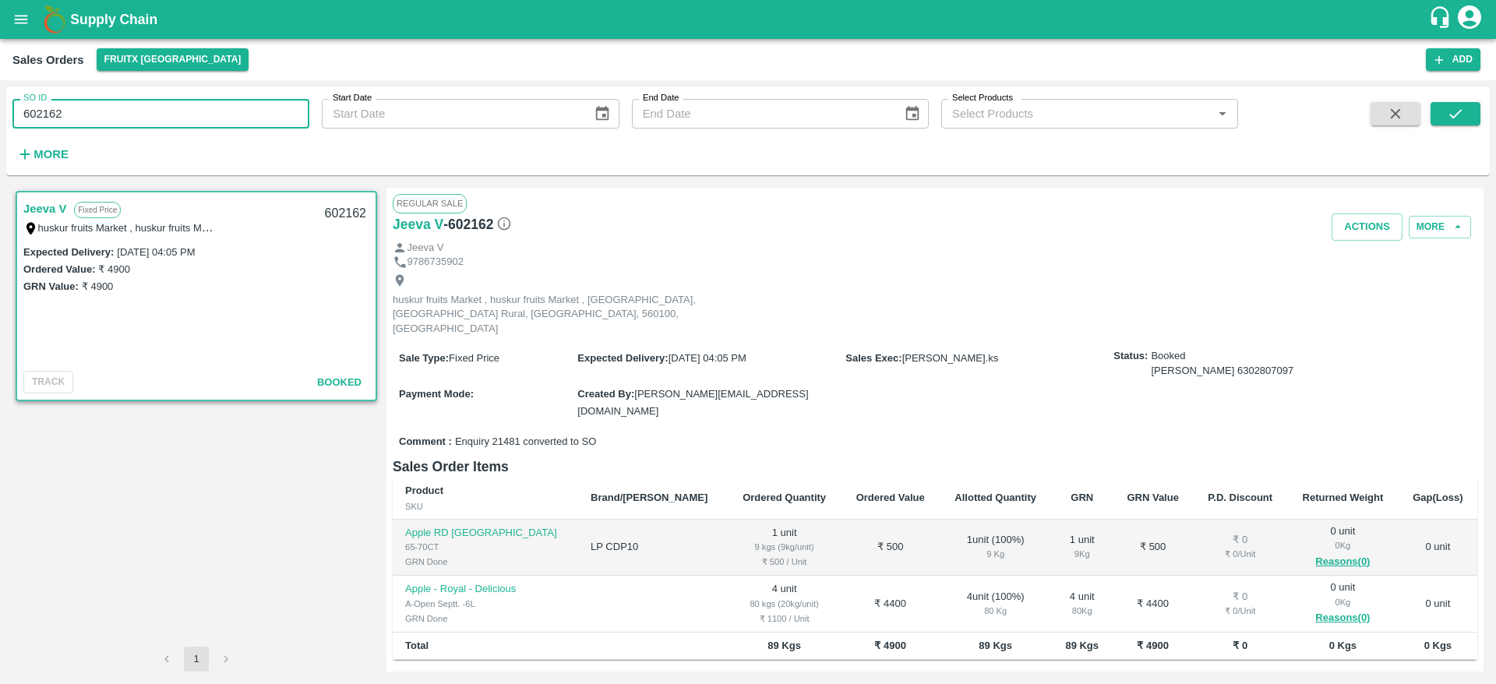
click at [277, 111] on input "602162" at bounding box center [160, 114] width 297 height 30
click at [1442, 115] on button "submit" at bounding box center [1456, 113] width 50 height 23
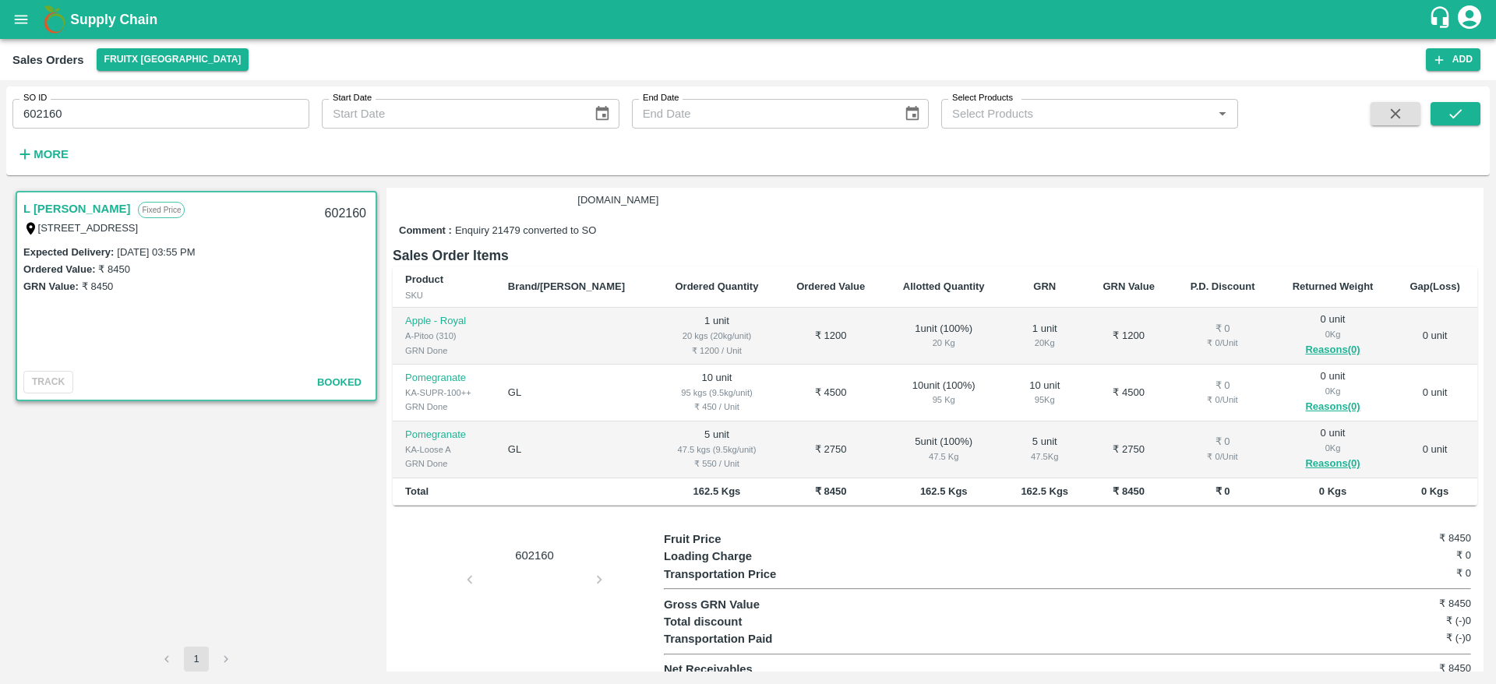
scroll to position [184, 0]
click at [180, 117] on input "602160" at bounding box center [160, 114] width 297 height 30
click at [1463, 111] on icon "submit" at bounding box center [1455, 113] width 17 height 17
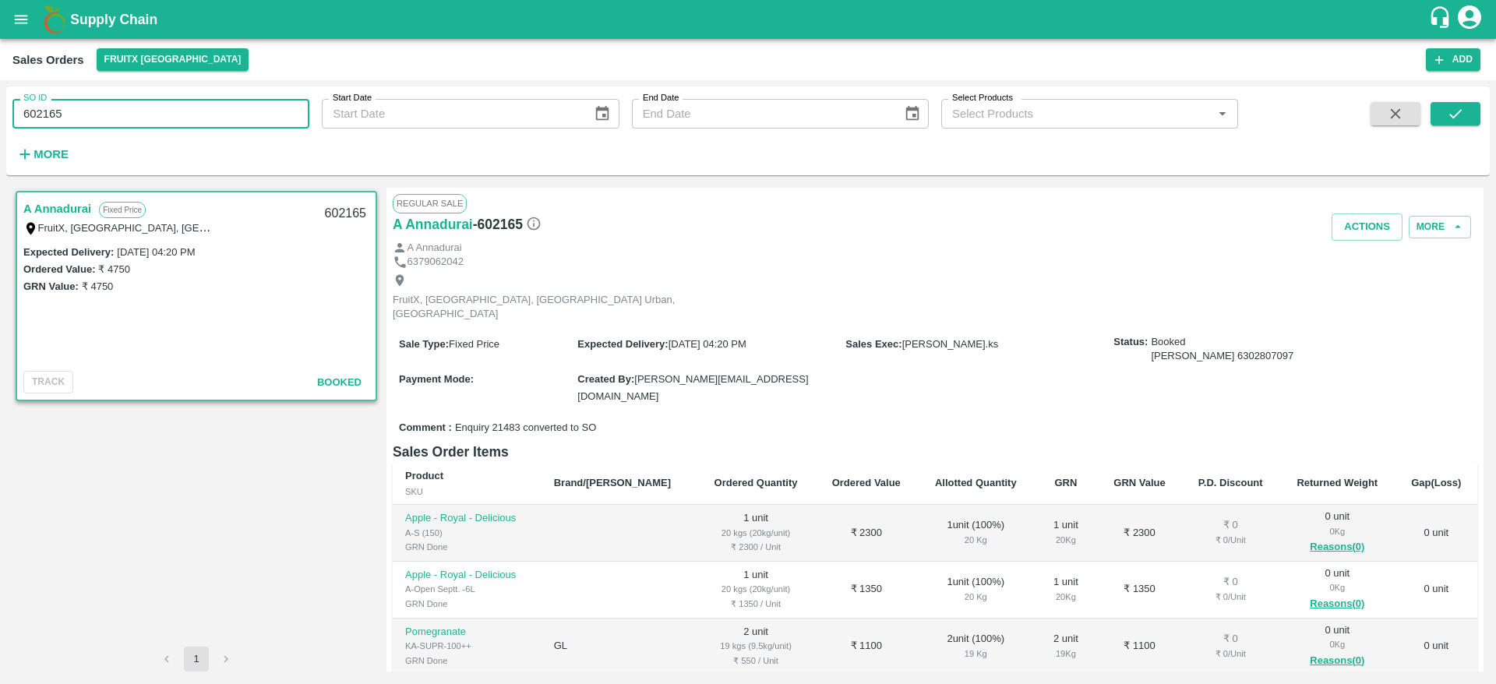
click at [161, 115] on input "602165" at bounding box center [160, 114] width 297 height 30
click at [1465, 108] on button "submit" at bounding box center [1456, 113] width 50 height 23
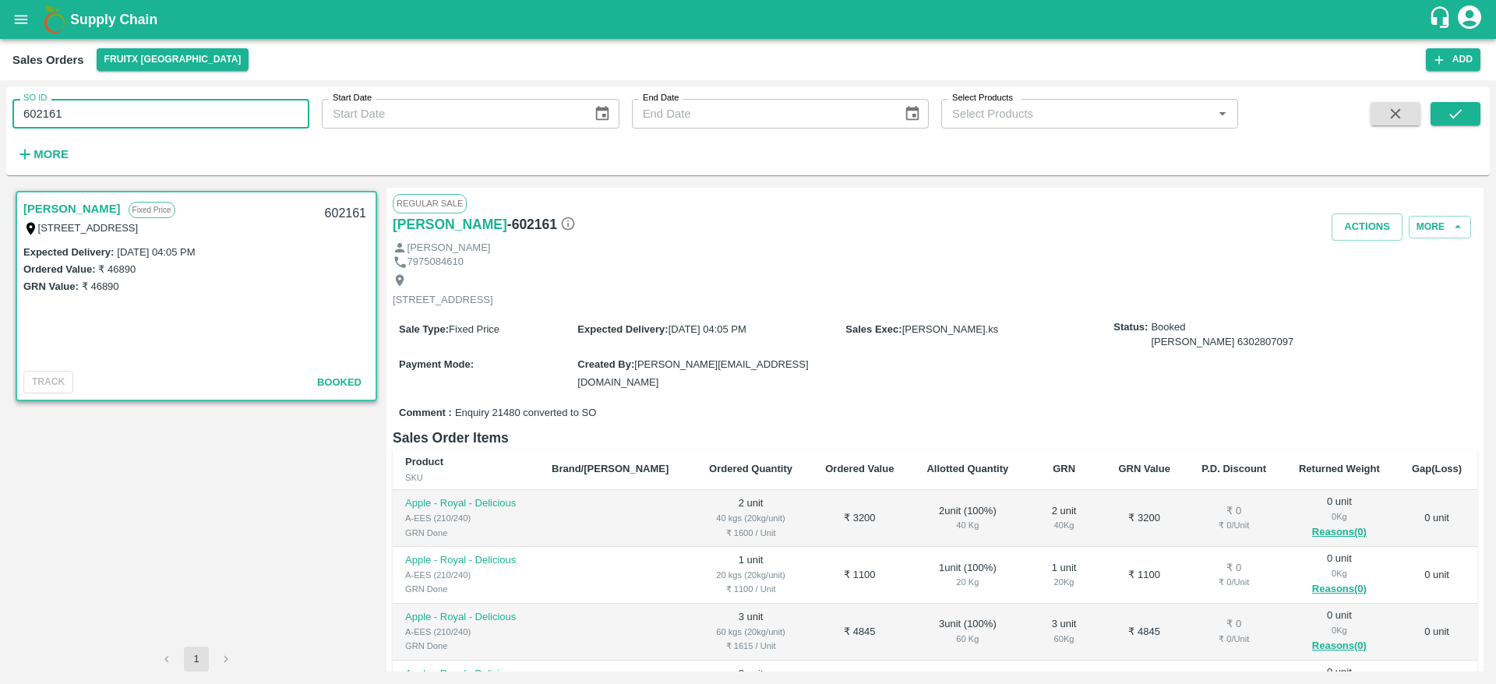
click at [134, 116] on input "602161" at bounding box center [160, 114] width 297 height 30
type input "602166"
click at [1449, 105] on icon "submit" at bounding box center [1455, 113] width 17 height 17
